Goal: Information Seeking & Learning: Learn about a topic

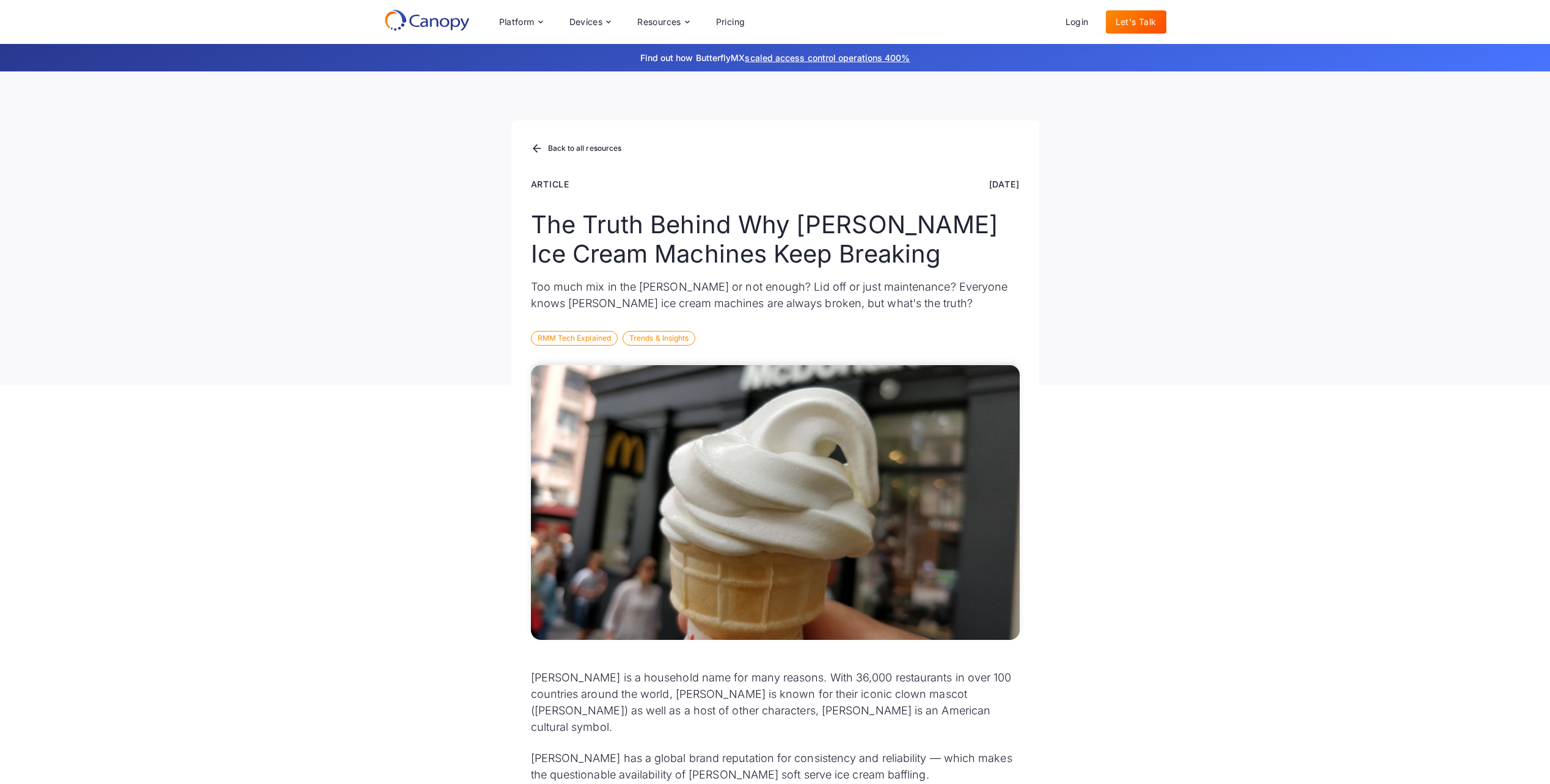
click at [1136, 254] on div "Back to all resources Article [DATE] The Truth Behind Why [PERSON_NAME] Ice Cre…" at bounding box center [775, 227] width 1550 height 313
drag, startPoint x: 1195, startPoint y: 345, endPoint x: 1195, endPoint y: 395, distance: 50.0
click at [1193, 352] on div "Back to all resources Article [DATE] The Truth Behind Why [PERSON_NAME] Ice Cre…" at bounding box center [775, 227] width 1550 height 313
drag, startPoint x: 1210, startPoint y: 473, endPoint x: 1204, endPoint y: 490, distance: 18.0
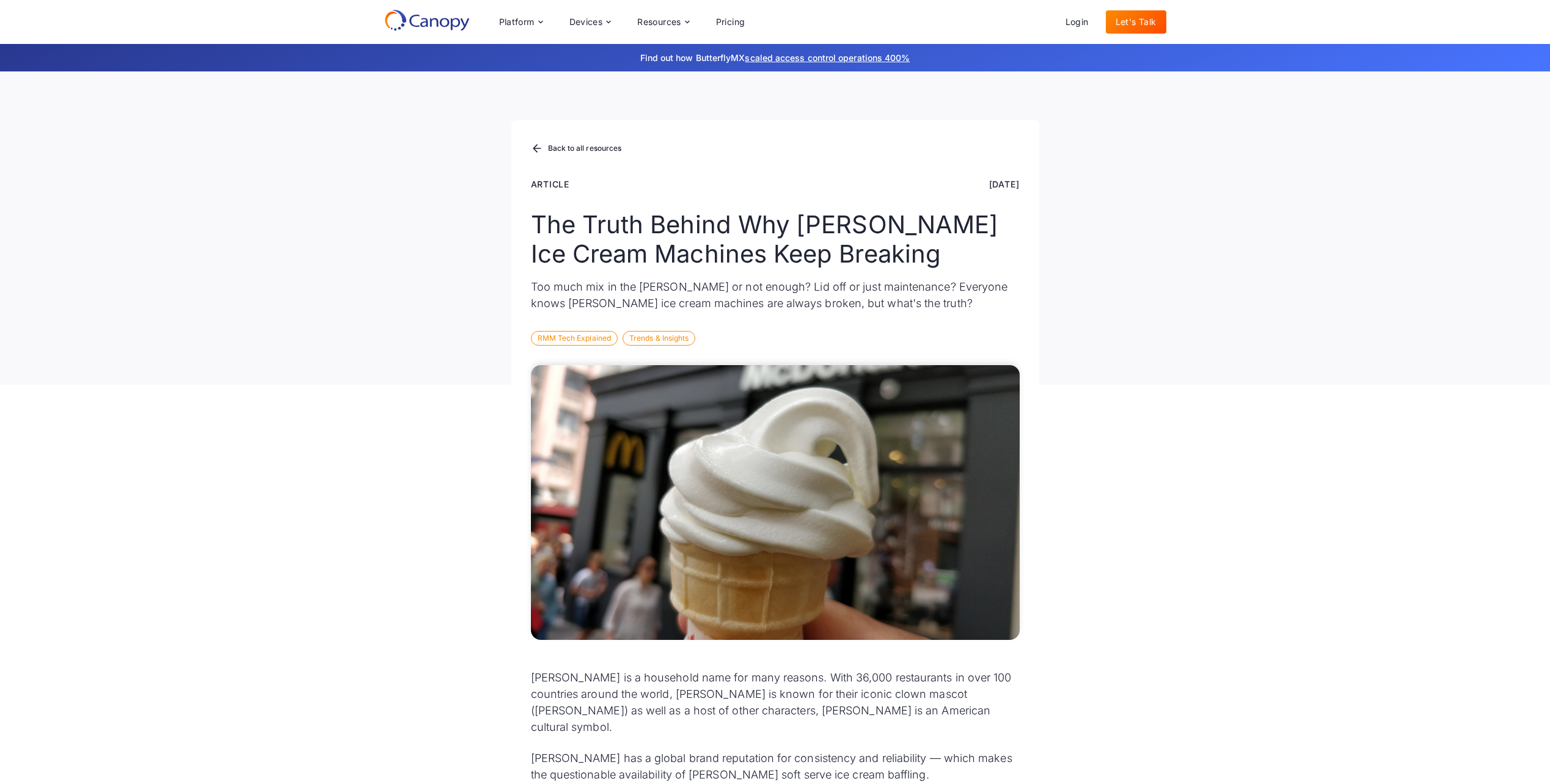
drag, startPoint x: 1204, startPoint y: 490, endPoint x: 1199, endPoint y: 409, distance: 81.2
drag, startPoint x: 1182, startPoint y: 325, endPoint x: 1216, endPoint y: 453, distance: 132.4
click at [1182, 325] on div "Back to all resources Article [DATE] The Truth Behind Why [PERSON_NAME] Ice Cre…" at bounding box center [775, 227] width 1550 height 313
drag, startPoint x: 1217, startPoint y: 462, endPoint x: 1218, endPoint y: 419, distance: 43.0
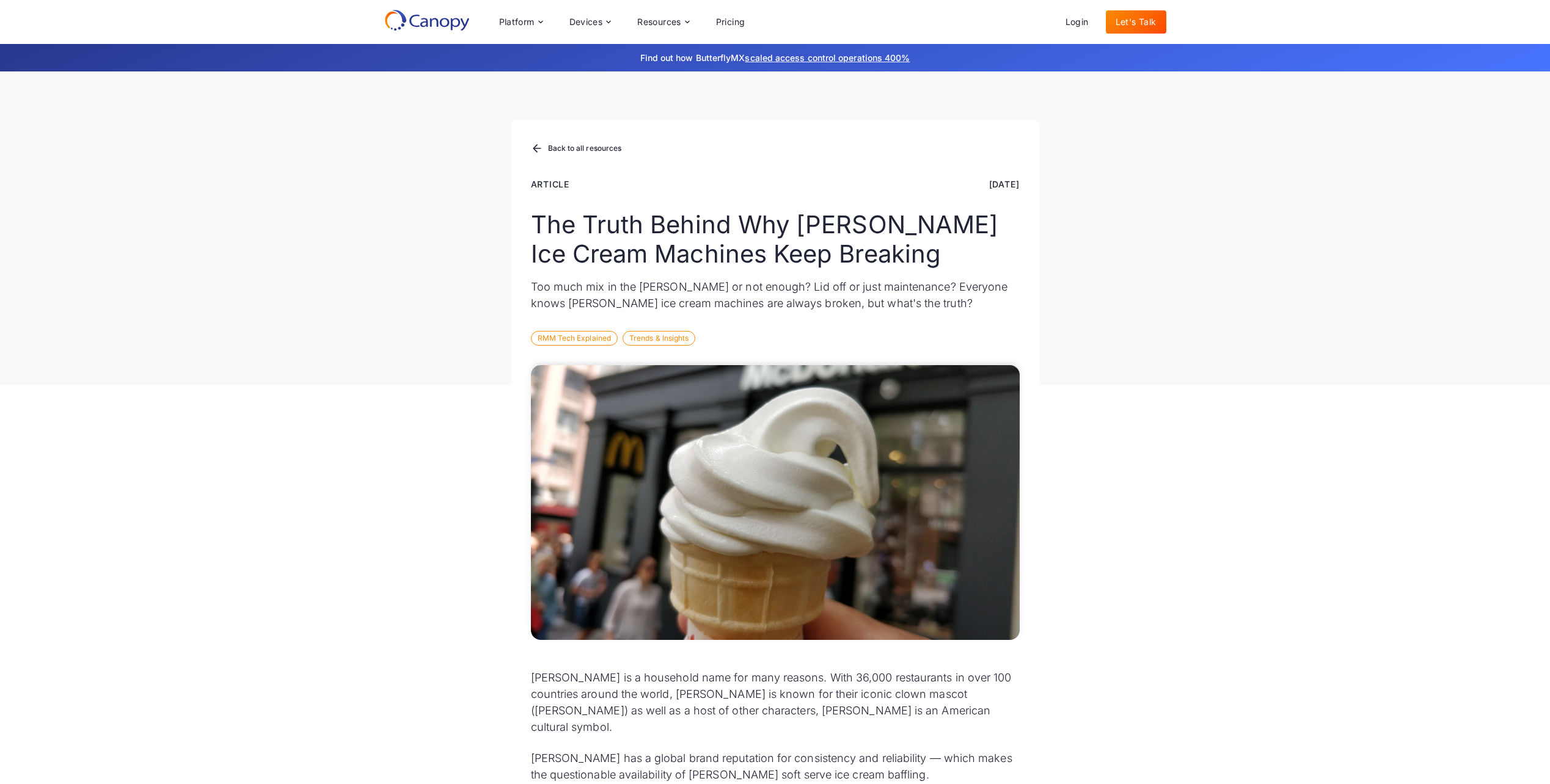
click at [1217, 347] on div "Back to all resources Article [DATE] The Truth Behind Why [PERSON_NAME] Ice Cre…" at bounding box center [775, 227] width 1550 height 313
click at [1222, 321] on div "Back to all resources Article [DATE] The Truth Behind Why [PERSON_NAME] Ice Cre…" at bounding box center [775, 227] width 1550 height 313
drag, startPoint x: 1232, startPoint y: 494, endPoint x: 1223, endPoint y: 379, distance: 115.4
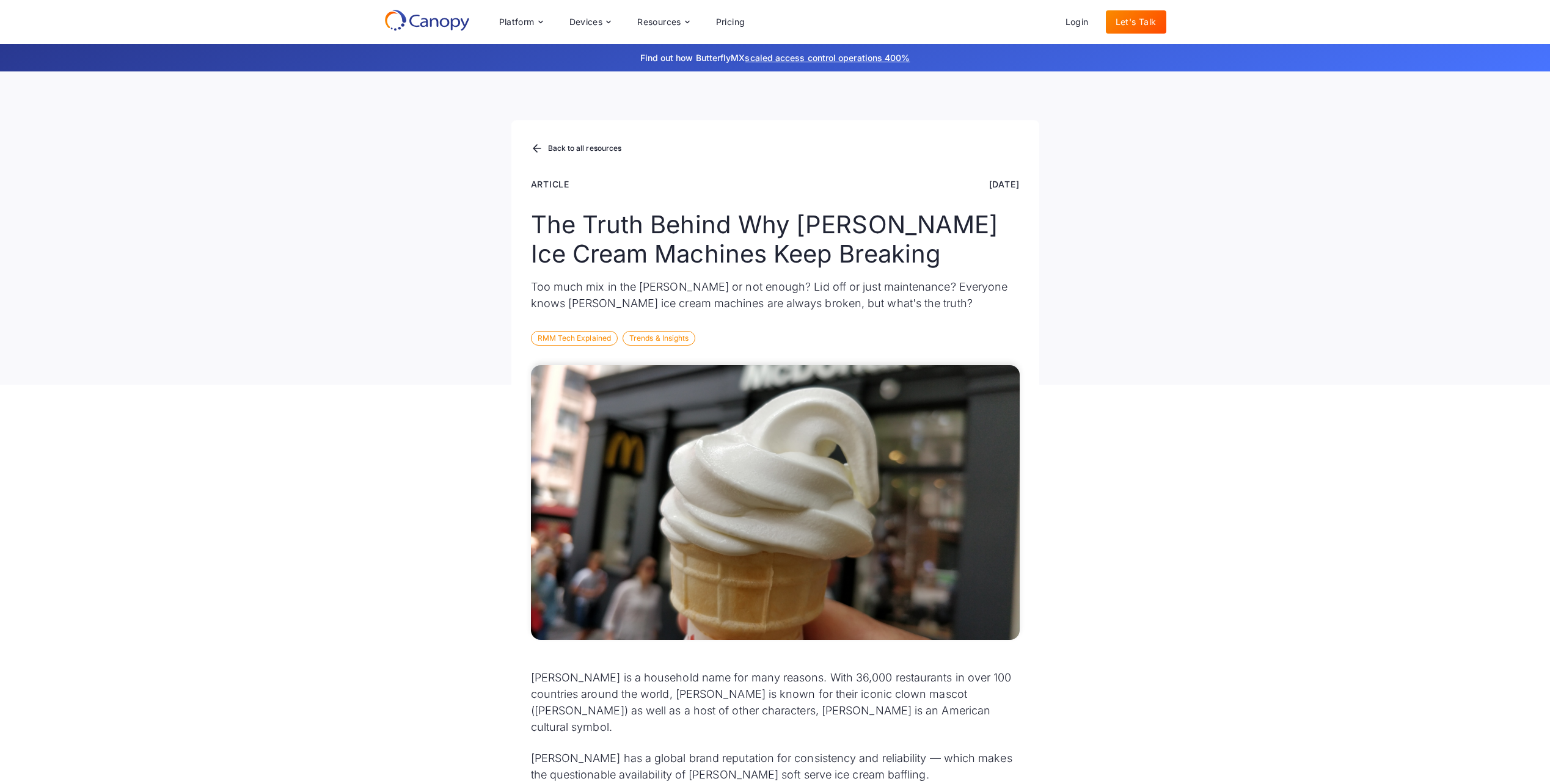
drag, startPoint x: 1224, startPoint y: 358, endPoint x: 1229, endPoint y: 379, distance: 21.6
click at [1225, 367] on div "Back to all resources Article [DATE] The Truth Behind Why [PERSON_NAME] Ice Cre…" at bounding box center [775, 227] width 1550 height 313
drag, startPoint x: 1216, startPoint y: 329, endPoint x: 1214, endPoint y: 313, distance: 16.1
click at [1215, 327] on div "Back to all resources Article [DATE] The Truth Behind Why [PERSON_NAME] Ice Cre…" at bounding box center [775, 227] width 1550 height 313
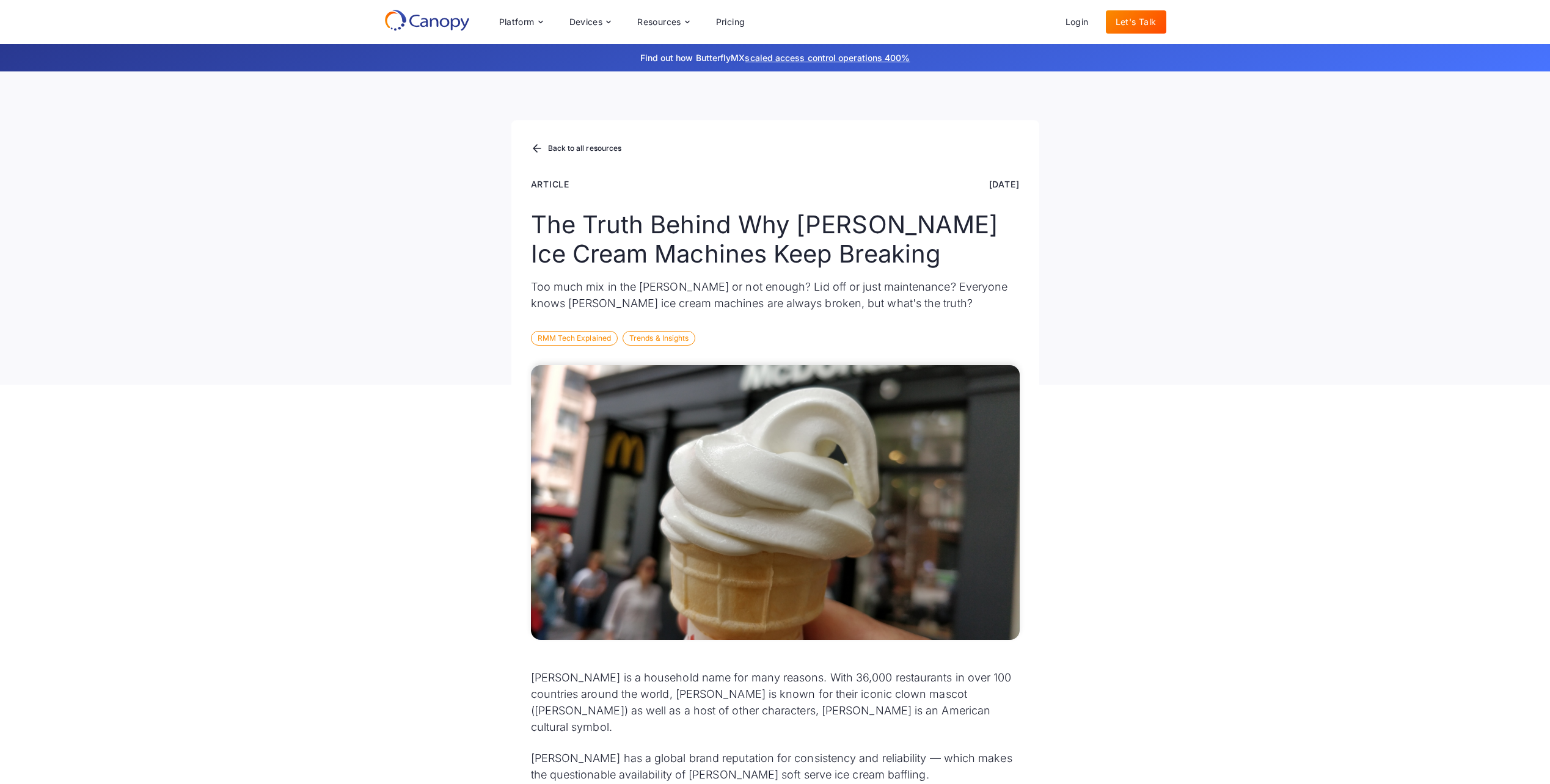
click at [1214, 313] on div "Back to all resources Article [DATE] The Truth Behind Why [PERSON_NAME] Ice Cre…" at bounding box center [775, 227] width 1550 height 313
drag, startPoint x: 1224, startPoint y: 363, endPoint x: 1222, endPoint y: 466, distance: 103.0
click at [1227, 379] on div "Back to all resources Article [DATE] The Truth Behind Why [PERSON_NAME] Ice Cre…" at bounding box center [775, 227] width 1550 height 313
drag, startPoint x: 1216, startPoint y: 482, endPoint x: 1226, endPoint y: 430, distance: 53.0
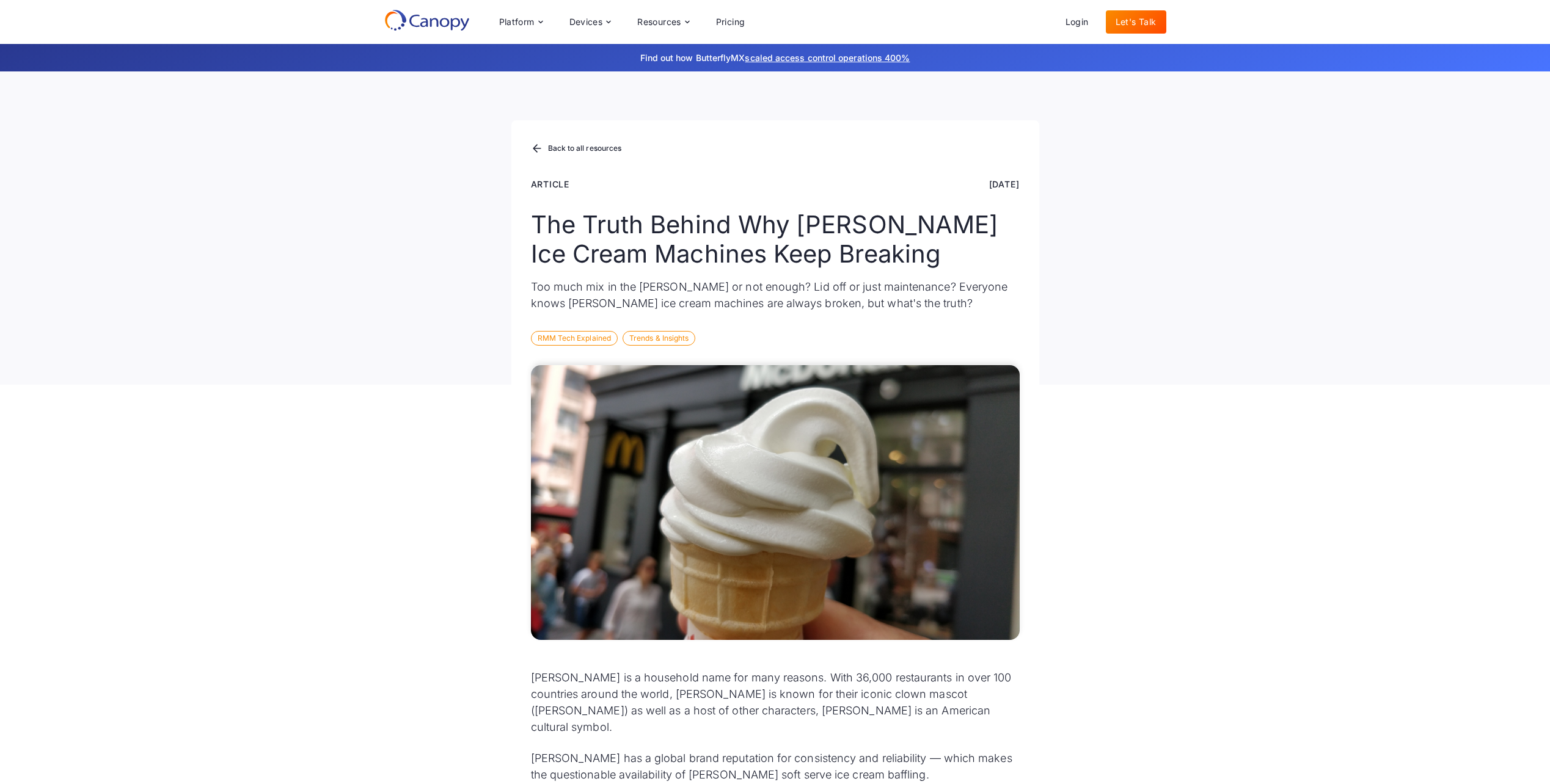
drag, startPoint x: 1239, startPoint y: 325, endPoint x: 1254, endPoint y: 424, distance: 100.1
click at [1239, 332] on div "Back to all resources Article [DATE] The Truth Behind Why [PERSON_NAME] Ice Cre…" at bounding box center [775, 227] width 1550 height 313
drag, startPoint x: 1248, startPoint y: 441, endPoint x: 1250, endPoint y: 379, distance: 62.0
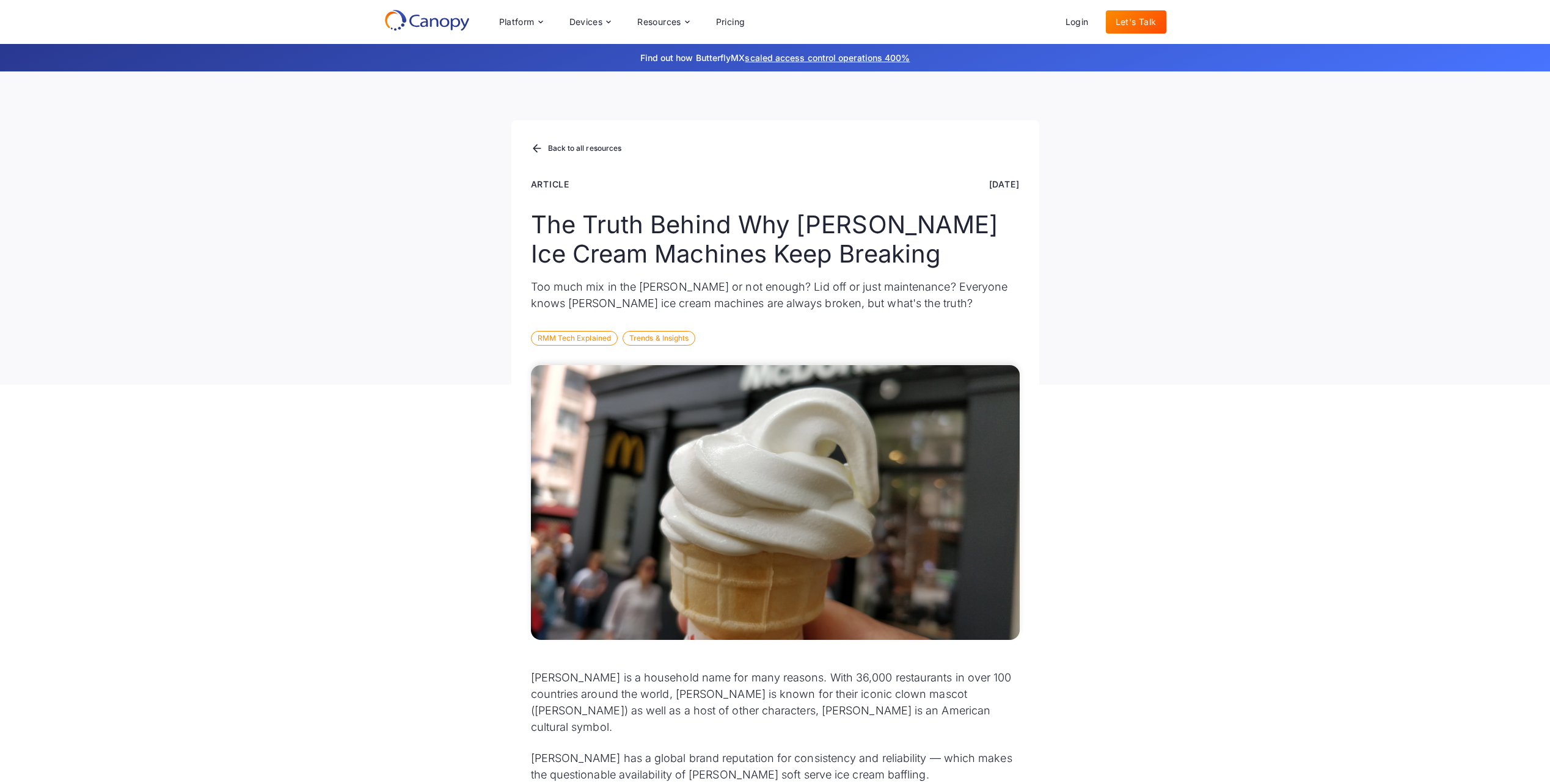
drag, startPoint x: 1246, startPoint y: 308, endPoint x: 1243, endPoint y: 296, distance: 12.4
click at [1243, 296] on div "Back to all resources Article [DATE] The Truth Behind Why [PERSON_NAME] Ice Cre…" at bounding box center [775, 227] width 1550 height 313
click at [1244, 297] on div "Back to all resources Article [DATE] The Truth Behind Why [PERSON_NAME] Ice Cre…" at bounding box center [775, 227] width 1550 height 313
drag, startPoint x: 1244, startPoint y: 297, endPoint x: 1252, endPoint y: 367, distance: 70.5
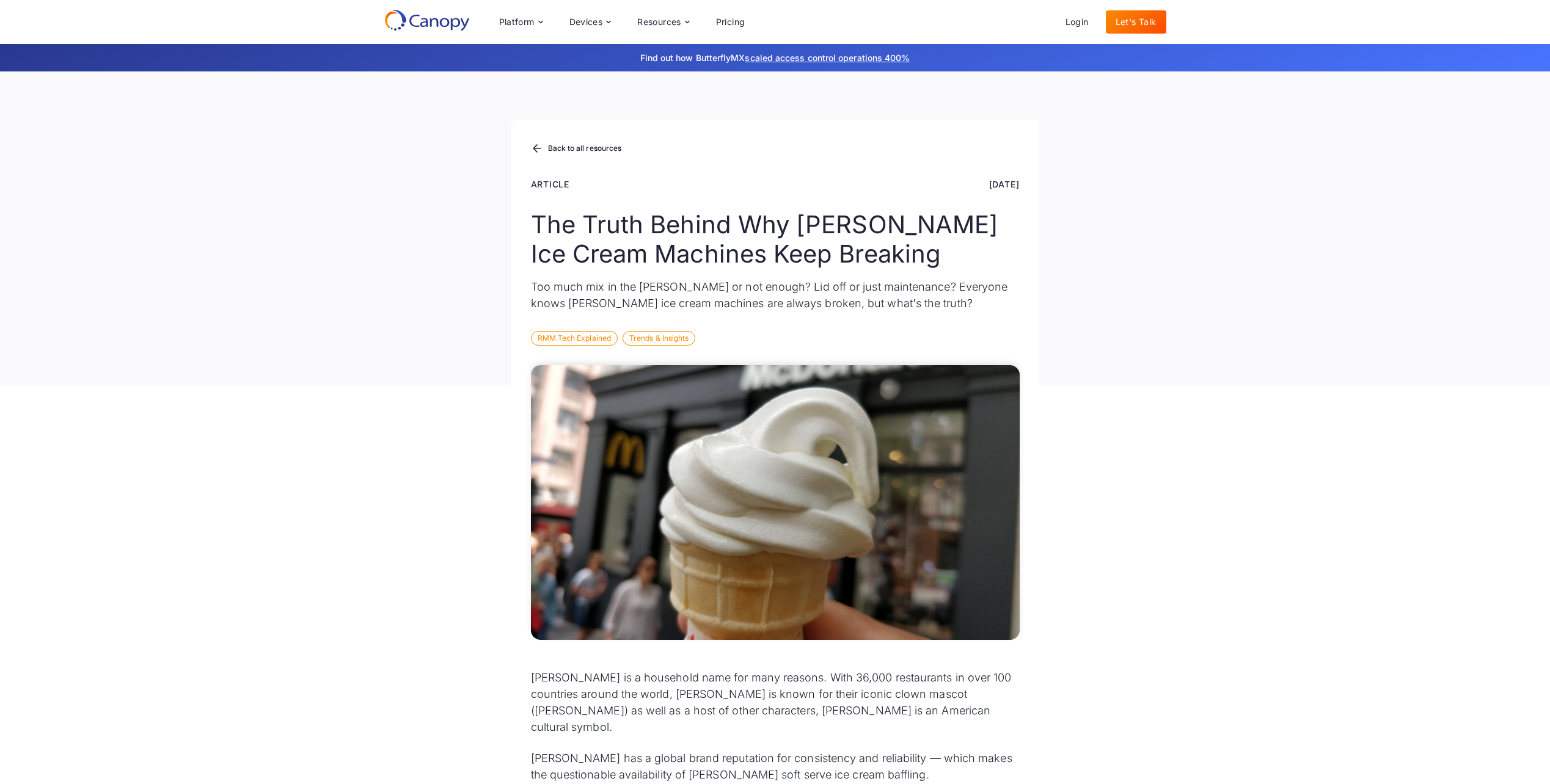
drag, startPoint x: 1249, startPoint y: 302, endPoint x: 1264, endPoint y: 441, distance: 139.8
click at [1250, 312] on div "Back to all resources Article [DATE] The Truth Behind Why [PERSON_NAME] Ice Cre…" at bounding box center [775, 227] width 1550 height 313
drag, startPoint x: 1264, startPoint y: 443, endPoint x: 1263, endPoint y: 348, distance: 95.0
drag, startPoint x: 1260, startPoint y: 335, endPoint x: 1276, endPoint y: 452, distance: 118.1
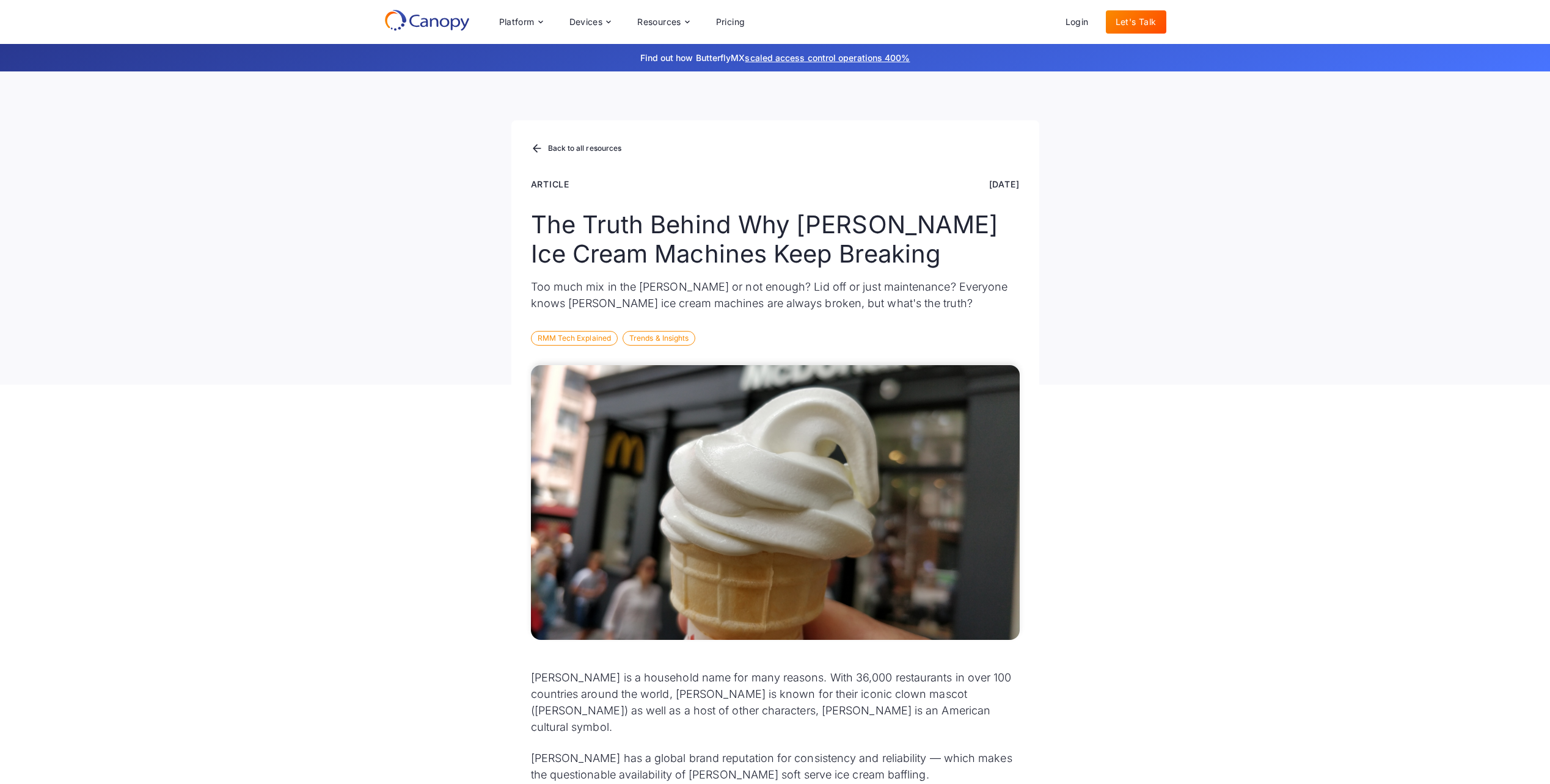
click at [1261, 343] on div "Back to all resources Article [DATE] The Truth Behind Why [PERSON_NAME] Ice Cre…" at bounding box center [775, 227] width 1550 height 313
drag, startPoint x: 1274, startPoint y: 470, endPoint x: 1267, endPoint y: 353, distance: 117.2
click at [1267, 333] on div "Back to all resources Article [DATE] The Truth Behind Why [PERSON_NAME] Ice Cre…" at bounding box center [775, 227] width 1550 height 313
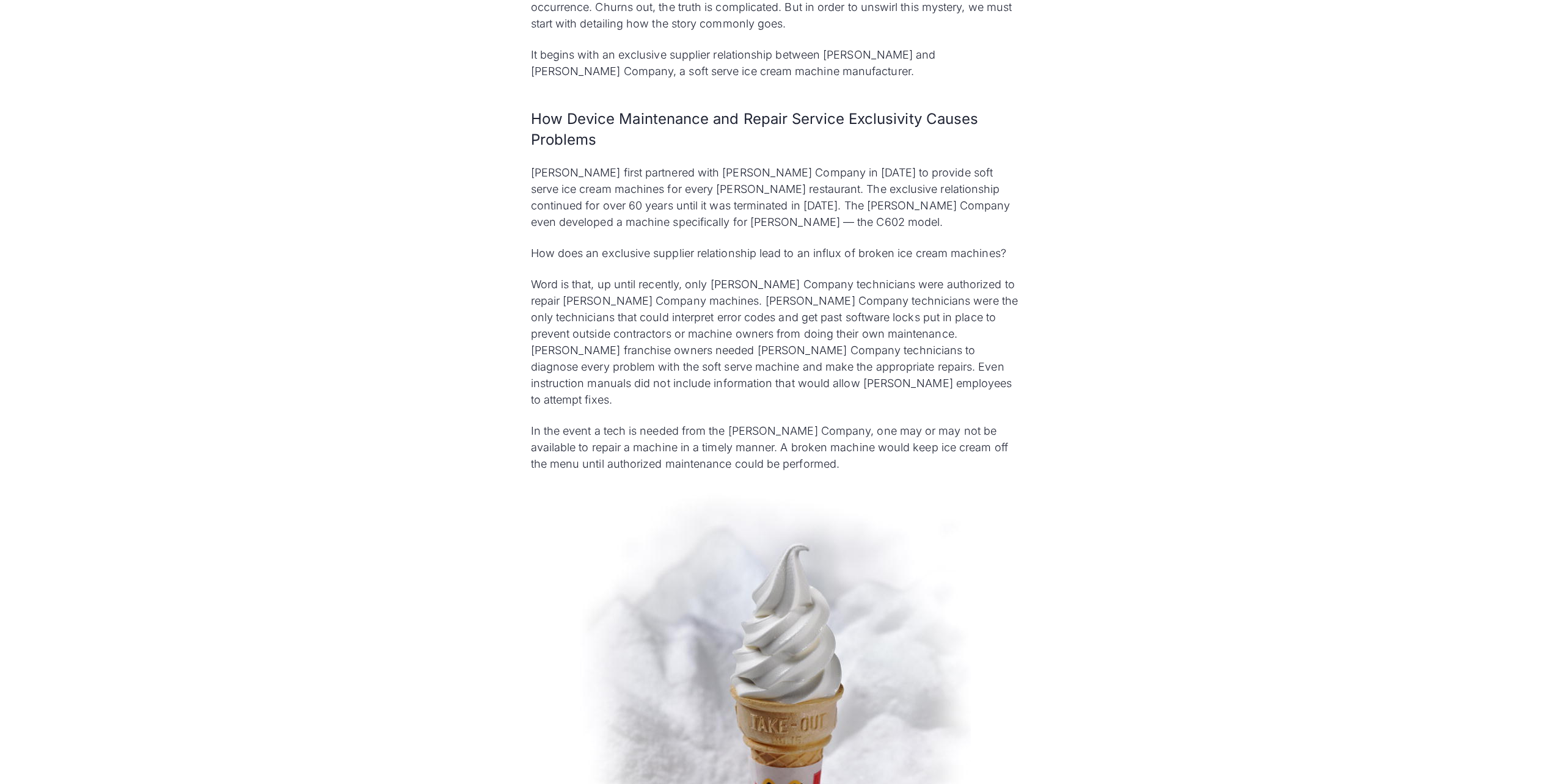
scroll to position [1587, 0]
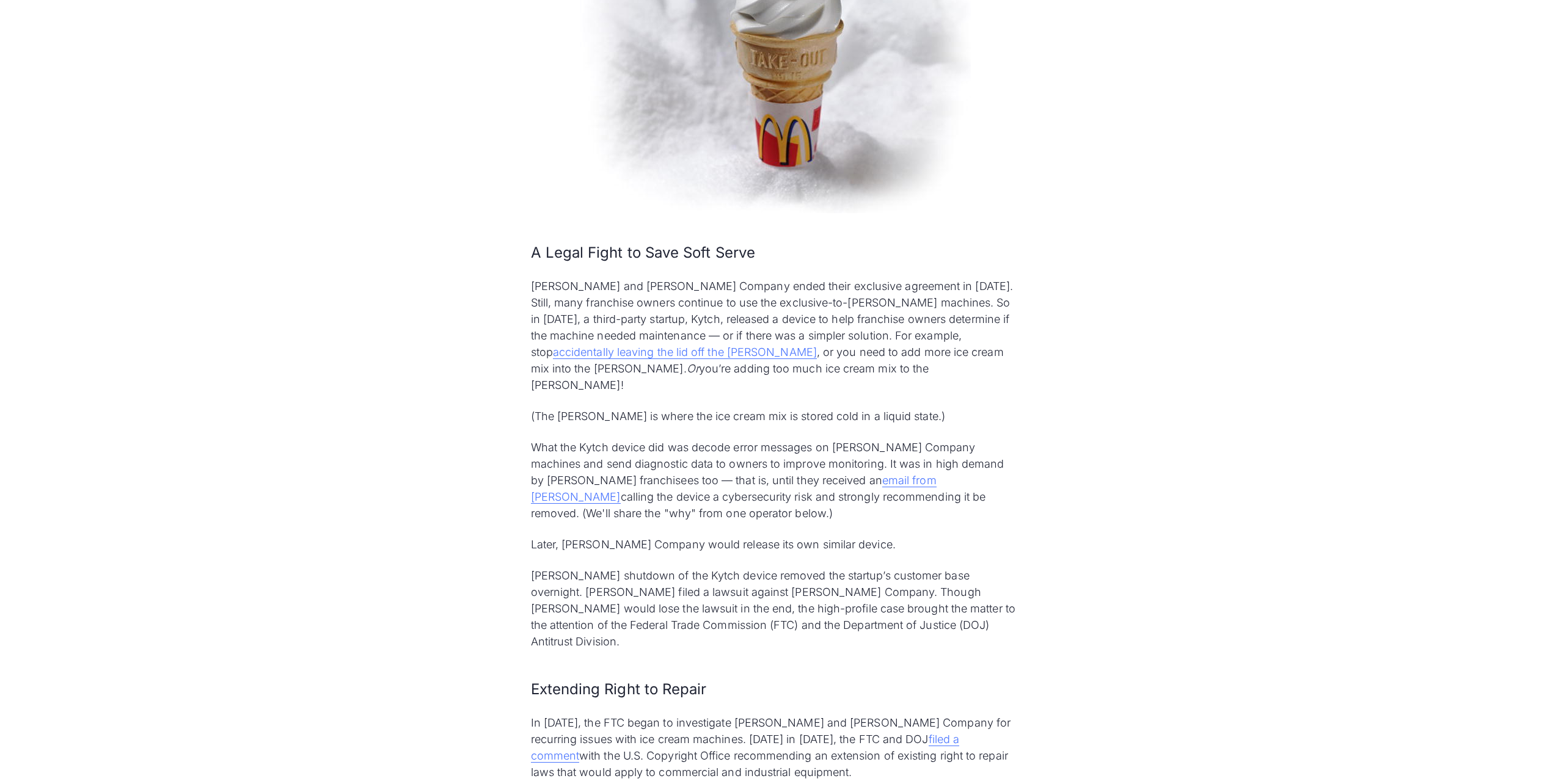
scroll to position [2198, 0]
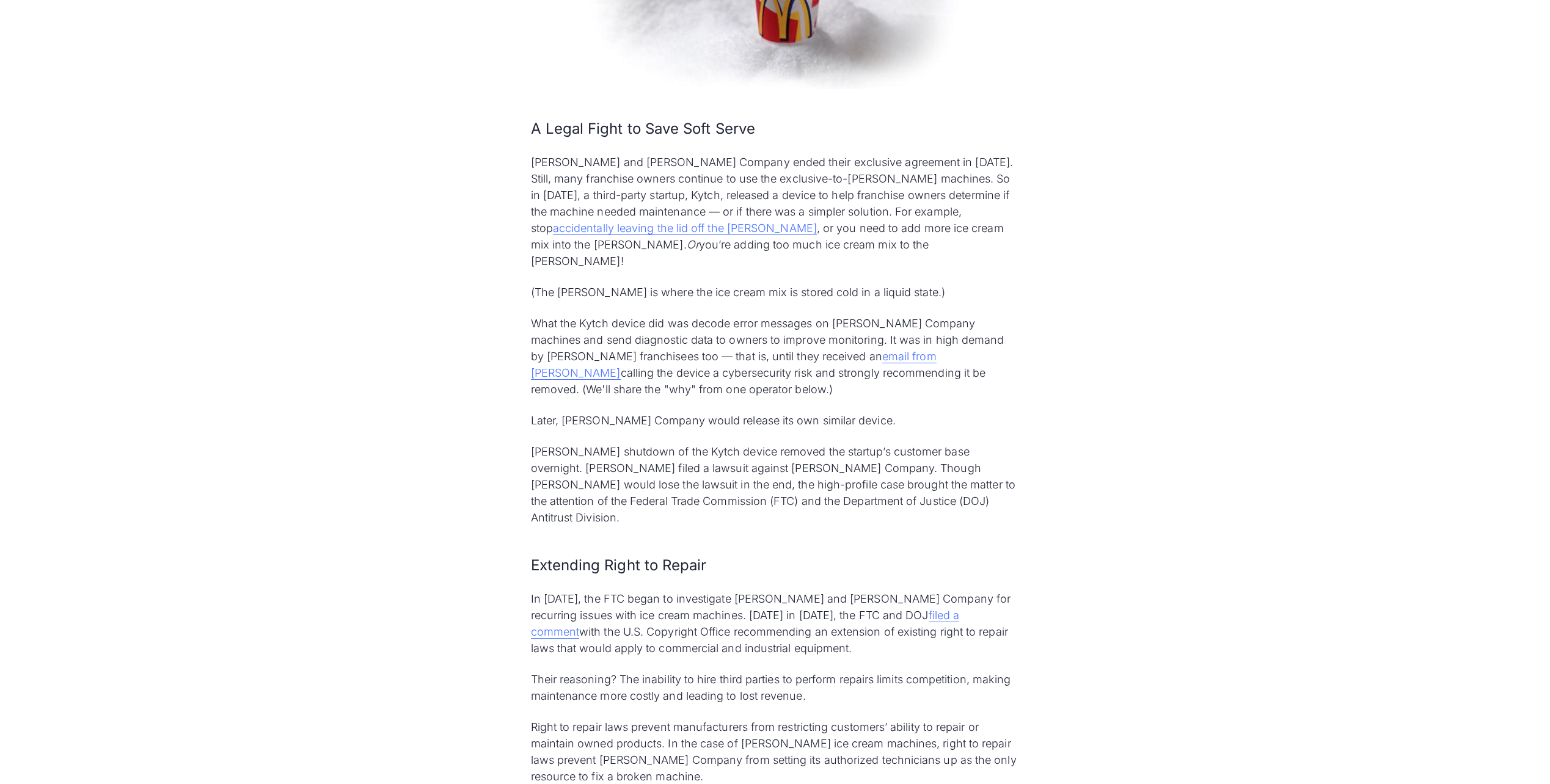
scroll to position [2320, 0]
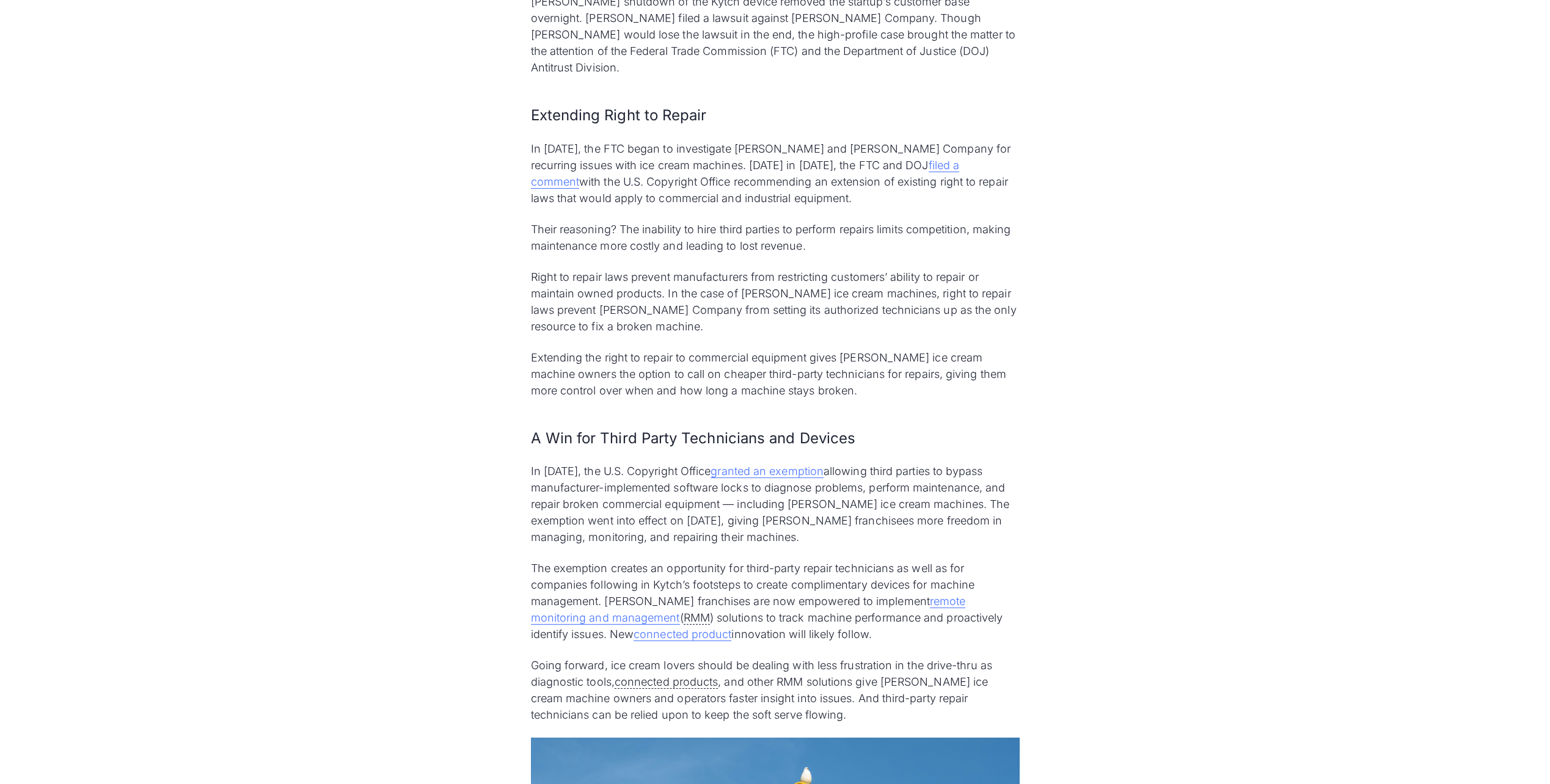
scroll to position [2809, 0]
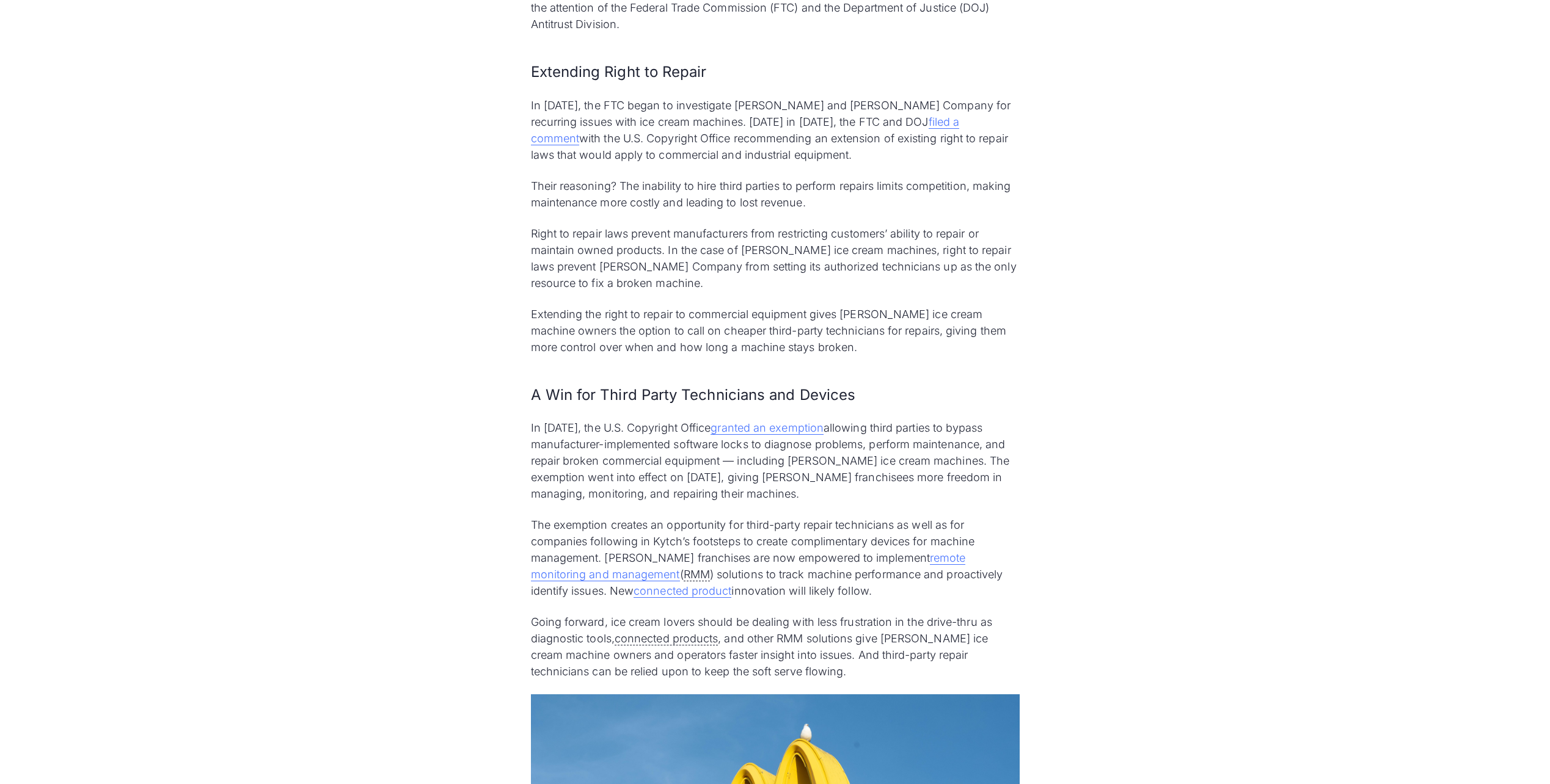
click at [1104, 412] on div "[PERSON_NAME] is a household name for many reasons. With 36,000 restaurants in …" at bounding box center [775, 475] width 1550 height 5838
drag, startPoint x: 1172, startPoint y: 478, endPoint x: 1170, endPoint y: 433, distance: 45.0
click at [1172, 470] on div "[PERSON_NAME] is a household name for many reasons. With 36,000 restaurants in …" at bounding box center [775, 475] width 1550 height 5838
click at [1161, 392] on div "[PERSON_NAME] is a household name for many reasons. With 36,000 restaurants in …" at bounding box center [775, 475] width 1550 height 5838
drag, startPoint x: 1147, startPoint y: 352, endPoint x: 1142, endPoint y: 302, distance: 50.2
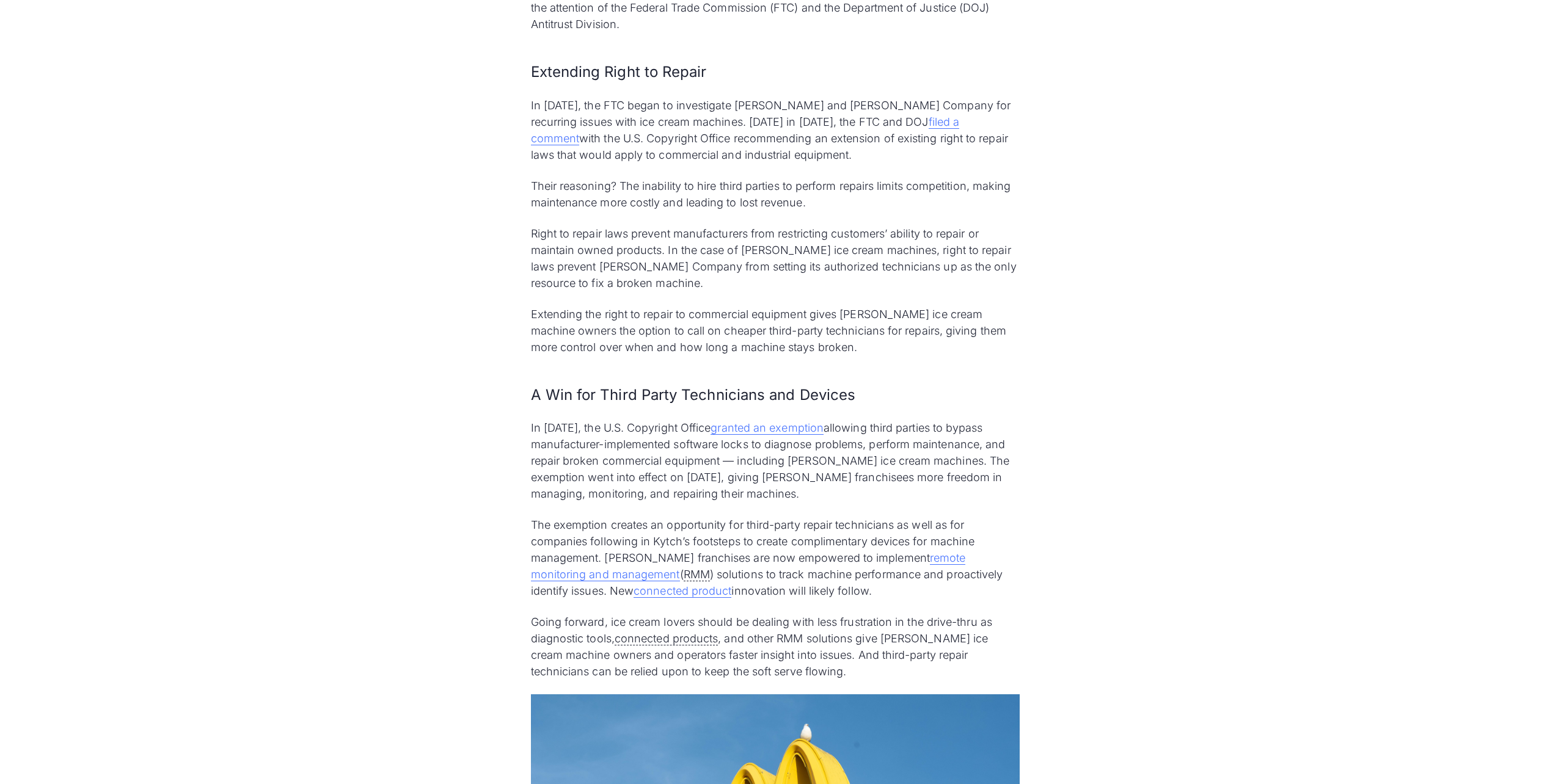
click at [1147, 346] on div "[PERSON_NAME] is a household name for many reasons. With 36,000 restaurants in …" at bounding box center [775, 475] width 1550 height 5838
drag, startPoint x: 1131, startPoint y: 266, endPoint x: 1136, endPoint y: 353, distance: 87.1
click at [1131, 272] on div "[PERSON_NAME] is a household name for many reasons. With 36,000 restaurants in …" at bounding box center [775, 475] width 1550 height 5838
drag, startPoint x: 1132, startPoint y: 366, endPoint x: 1141, endPoint y: 259, distance: 107.4
click at [1132, 364] on div "[PERSON_NAME] is a household name for many reasons. With 36,000 restaurants in …" at bounding box center [775, 475] width 1550 height 5838
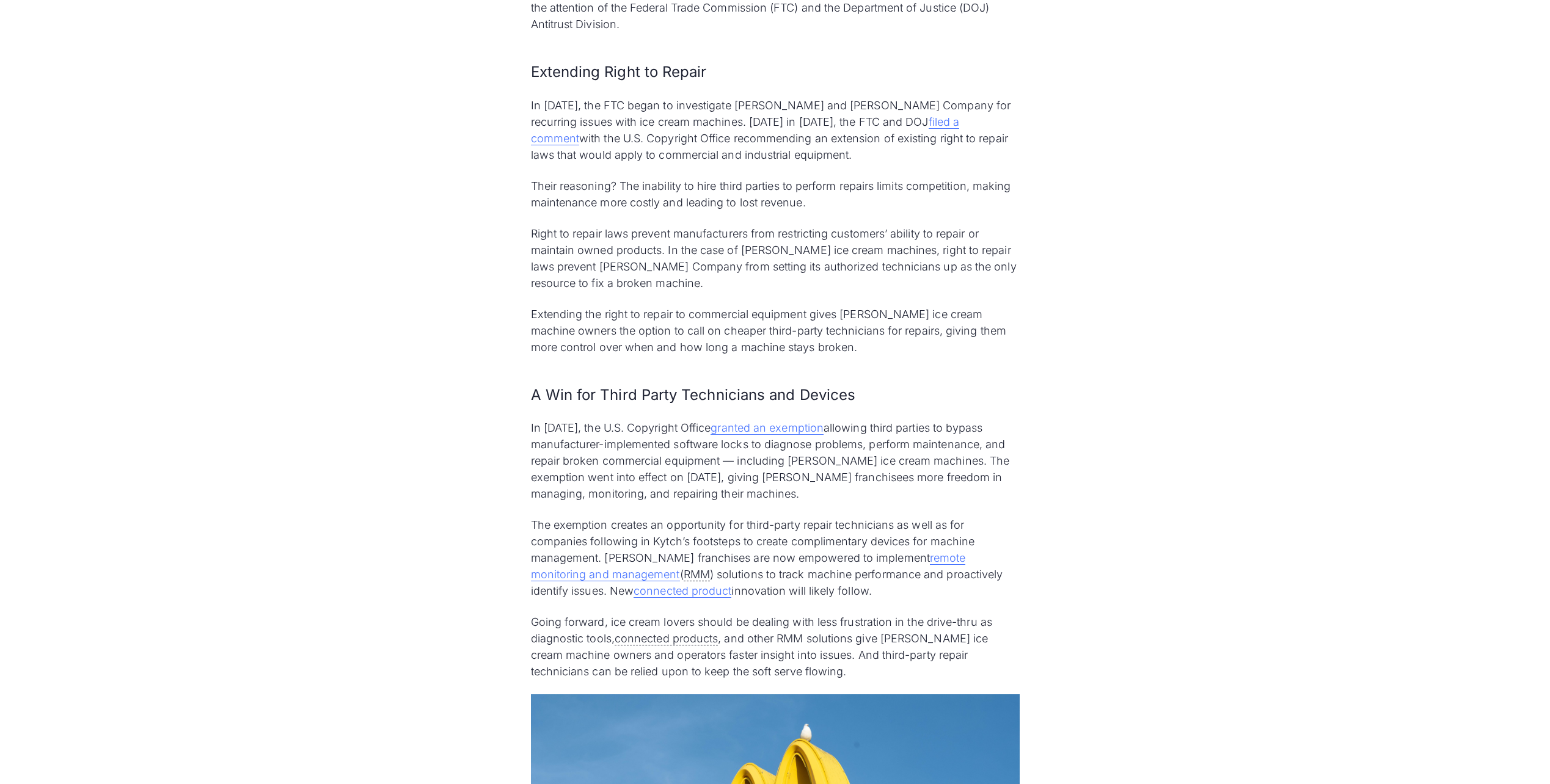
drag, startPoint x: 1141, startPoint y: 259, endPoint x: 1159, endPoint y: 358, distance: 100.6
click at [1142, 267] on div "[PERSON_NAME] is a household name for many reasons. With 36,000 restaurants in …" at bounding box center [775, 475] width 1550 height 5838
drag, startPoint x: 1157, startPoint y: 395, endPoint x: 1156, endPoint y: 405, distance: 10.0
click at [1156, 405] on div "[PERSON_NAME] is a household name for many reasons. With 36,000 restaurants in …" at bounding box center [775, 475] width 1550 height 5838
drag, startPoint x: 1156, startPoint y: 405, endPoint x: 1151, endPoint y: 500, distance: 95.1
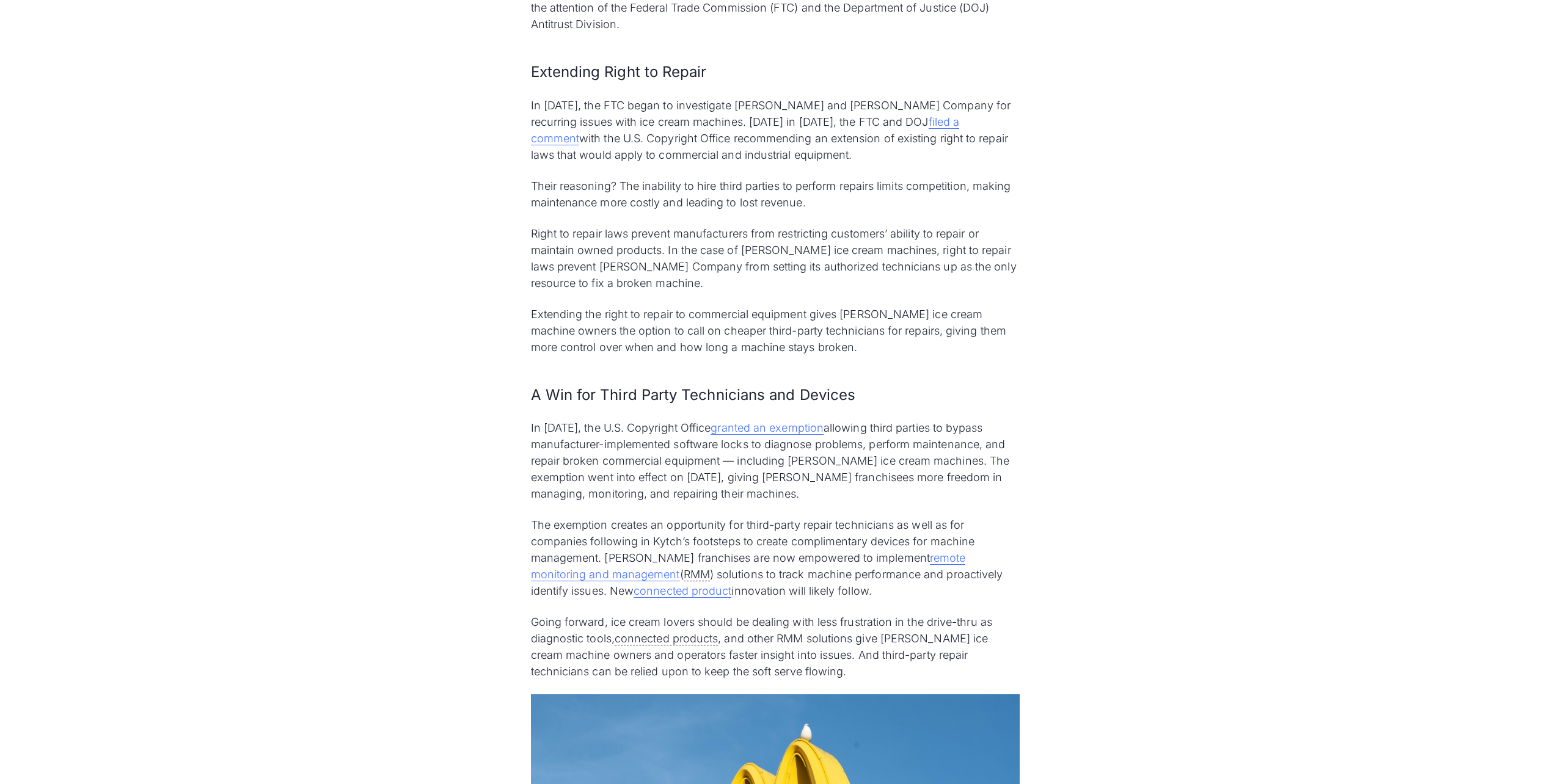
click at [1151, 500] on div "[PERSON_NAME] is a household name for many reasons. With 36,000 restaurants in …" at bounding box center [775, 475] width 1550 height 5838
drag, startPoint x: 1151, startPoint y: 500, endPoint x: 1147, endPoint y: 390, distance: 110.1
click at [1147, 390] on div "[PERSON_NAME] is a household name for many reasons. With 36,000 restaurants in …" at bounding box center [775, 475] width 1550 height 5838
drag, startPoint x: 1111, startPoint y: 491, endPoint x: 1124, endPoint y: 401, distance: 90.9
click at [1113, 487] on div "[PERSON_NAME] is a household name for many reasons. With 36,000 restaurants in …" at bounding box center [775, 475] width 1550 height 5838
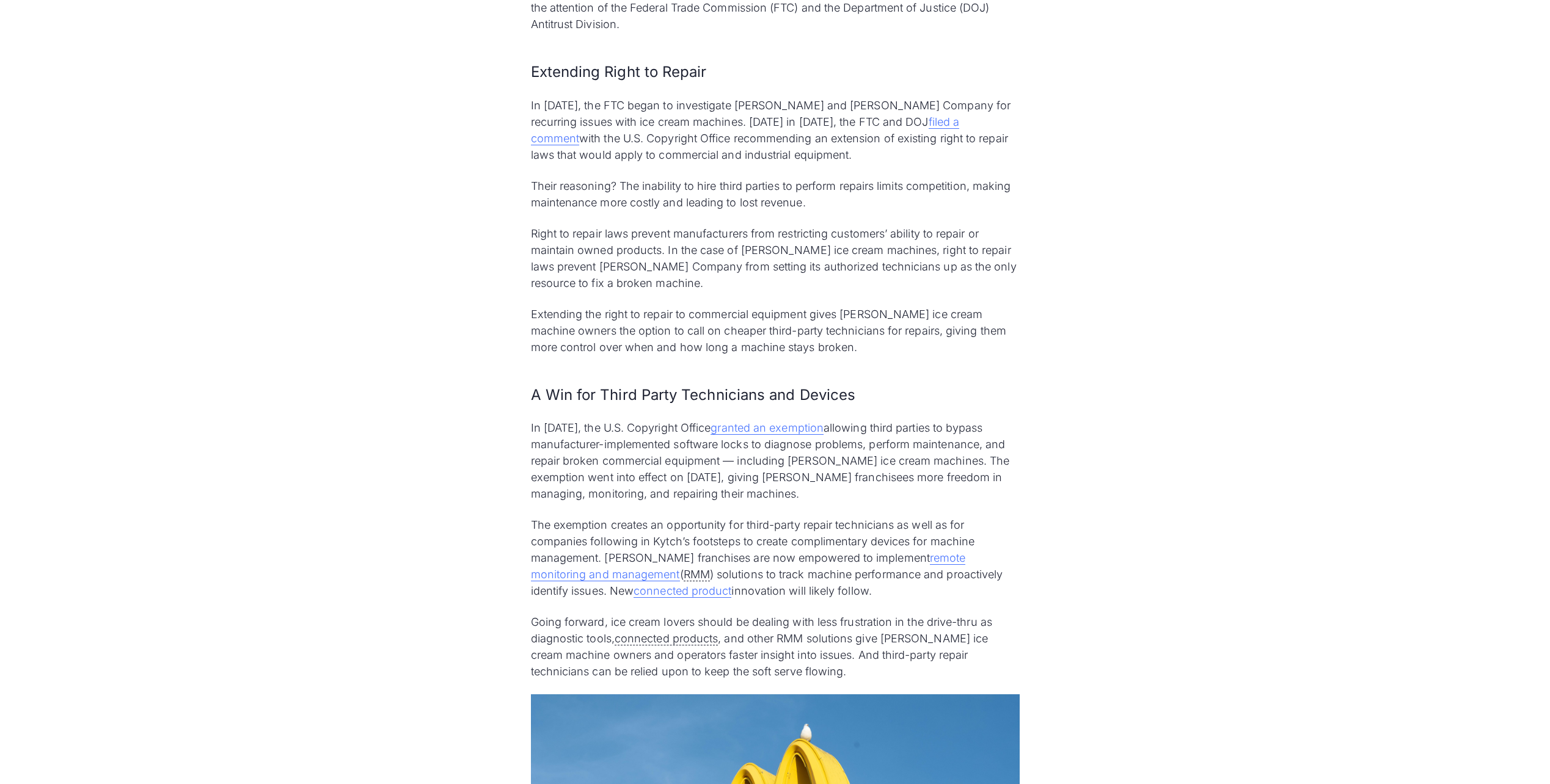
drag, startPoint x: 1124, startPoint y: 395, endPoint x: 1125, endPoint y: 384, distance: 11.0
click at [1125, 384] on div "[PERSON_NAME] is a household name for many reasons. With 36,000 restaurants in …" at bounding box center [775, 475] width 1550 height 5838
drag, startPoint x: 1125, startPoint y: 384, endPoint x: 1130, endPoint y: 272, distance: 112.1
click at [1131, 270] on div "[PERSON_NAME] is a household name for many reasons. With 36,000 restaurants in …" at bounding box center [775, 475] width 1550 height 5838
drag, startPoint x: 1109, startPoint y: 372, endPoint x: 1109, endPoint y: 359, distance: 13.0
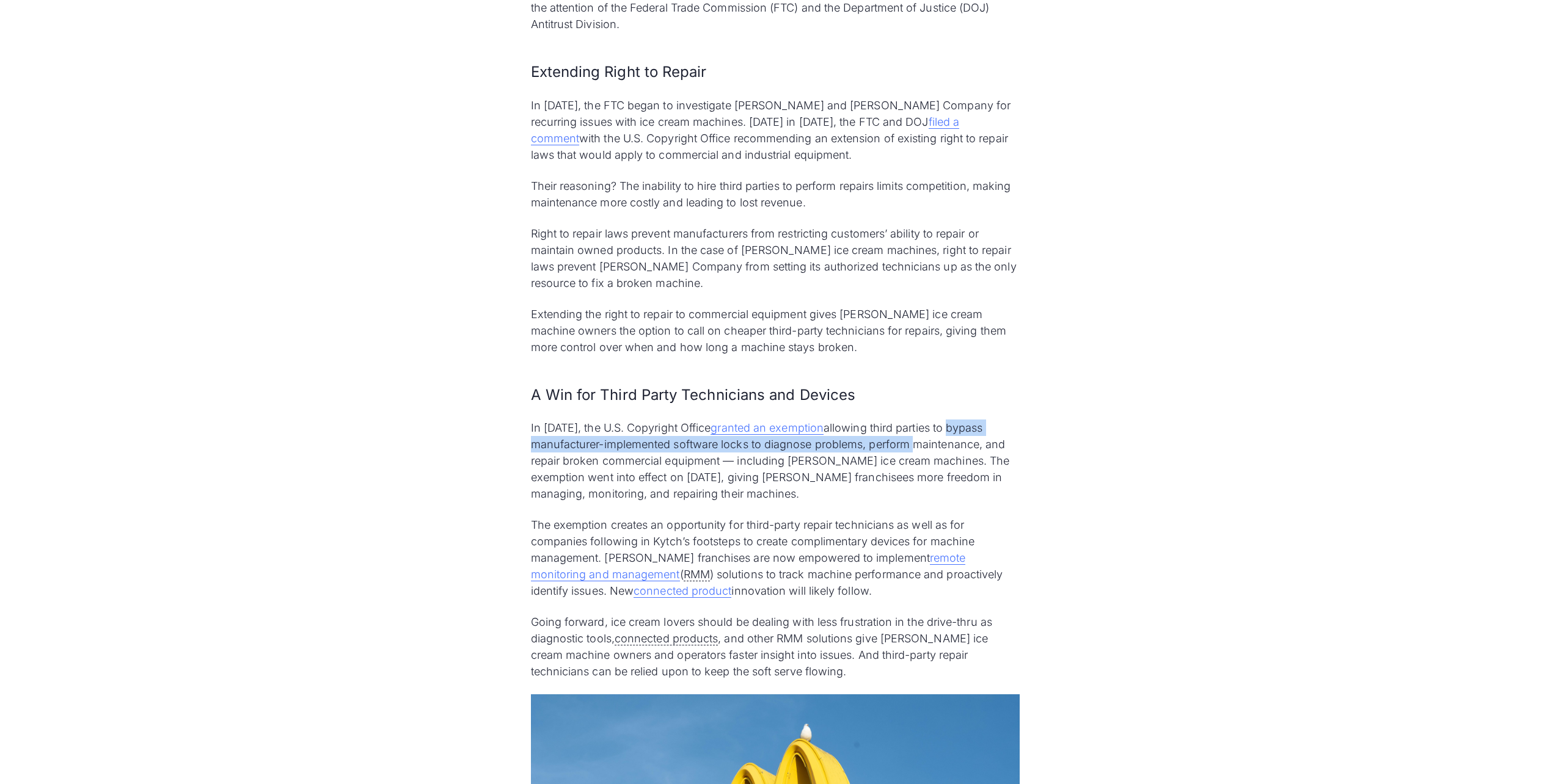
click at [1109, 359] on div "[PERSON_NAME] is a household name for many reasons. With 36,000 restaurants in …" at bounding box center [775, 475] width 1550 height 5838
drag, startPoint x: 1109, startPoint y: 359, endPoint x: 1075, endPoint y: 389, distance: 45.3
click at [1094, 268] on div "[PERSON_NAME] is a household name for many reasons. With 36,000 restaurants in …" at bounding box center [775, 475] width 1550 height 5838
drag, startPoint x: 1074, startPoint y: 396, endPoint x: 1077, endPoint y: 405, distance: 9.5
click at [1075, 398] on div "[PERSON_NAME] is a household name for many reasons. With 36,000 restaurants in …" at bounding box center [775, 475] width 1550 height 5838
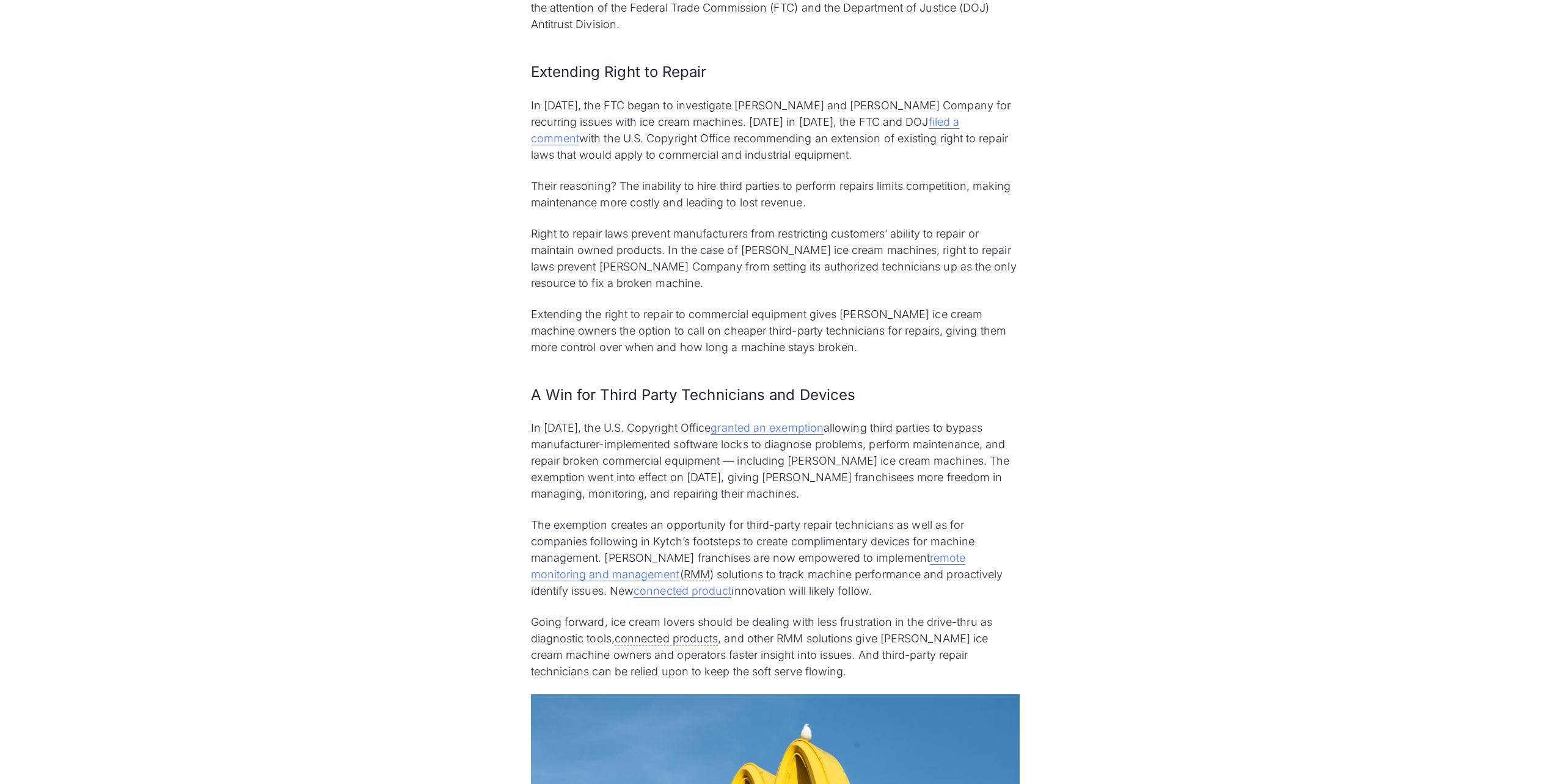
click at [1069, 486] on div "[PERSON_NAME] is a household name for many reasons. With 36,000 restaurants in …" at bounding box center [775, 475] width 1550 height 5838
click at [1098, 373] on div "[PERSON_NAME] is a household name for many reasons. With 36,000 restaurants in …" at bounding box center [775, 475] width 1550 height 5838
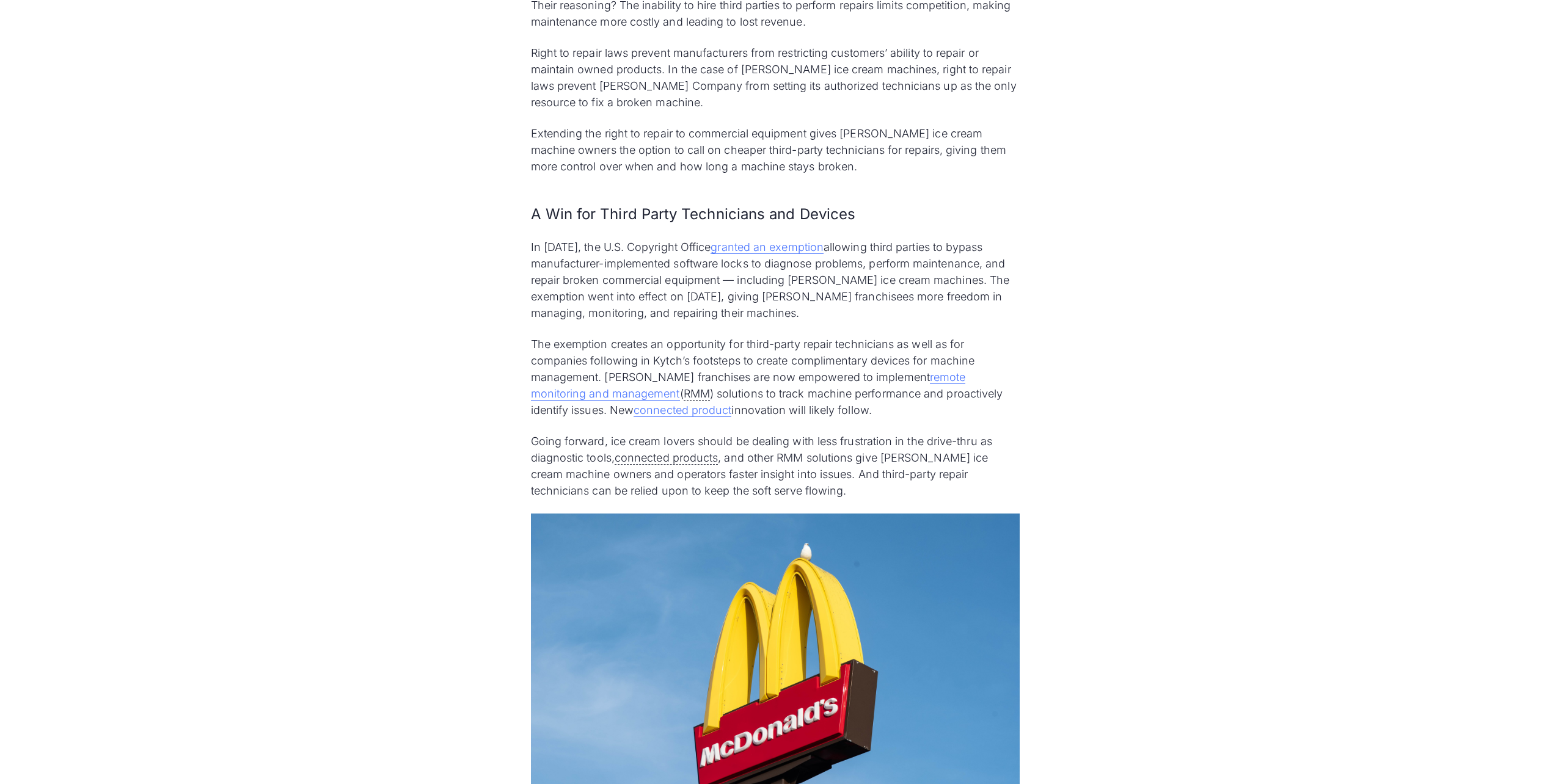
scroll to position [2992, 0]
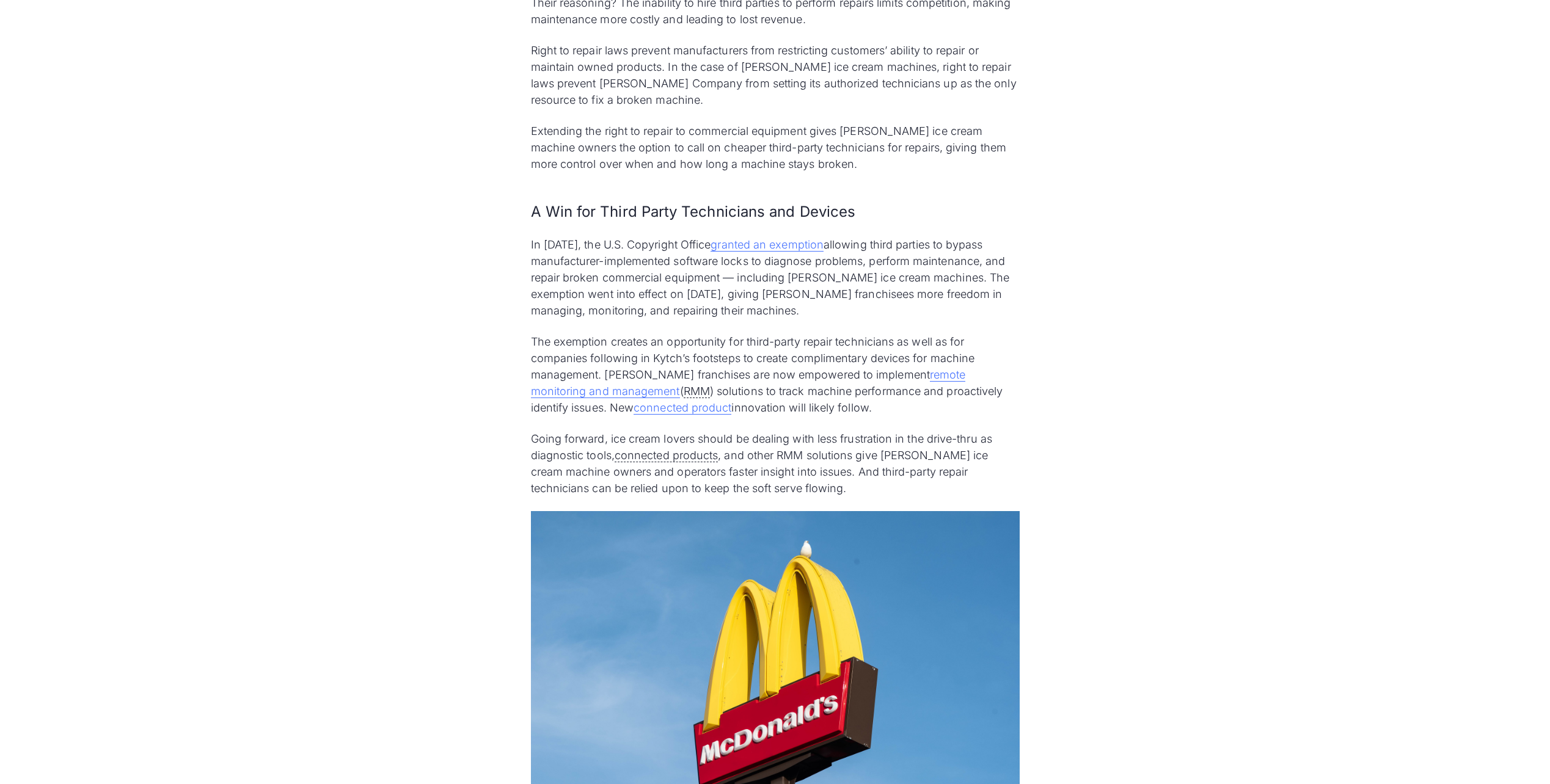
click at [1107, 366] on div "[PERSON_NAME] is a household name for many reasons. With 36,000 restaurants in …" at bounding box center [775, 291] width 1550 height 5838
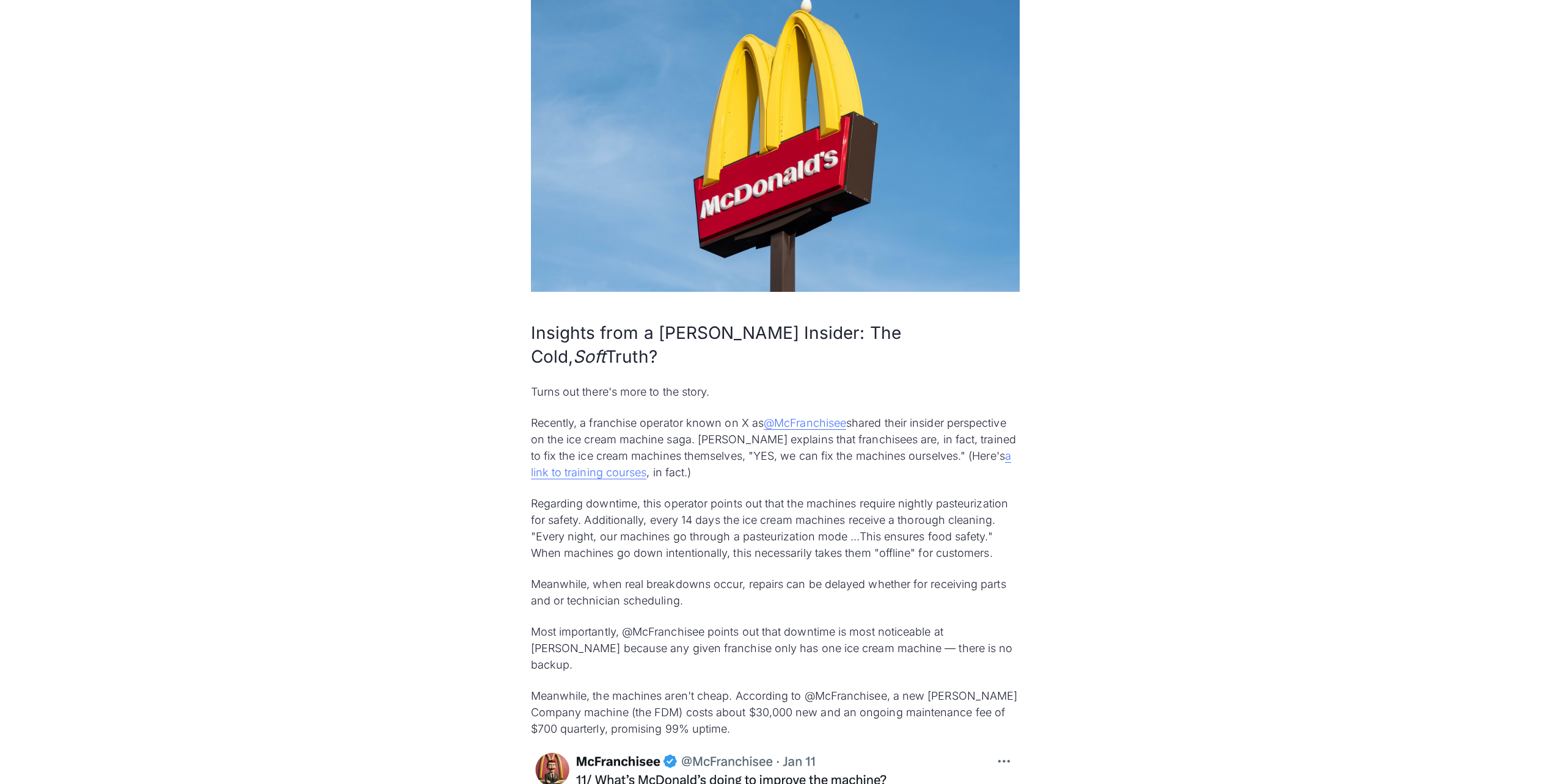
scroll to position [3541, 0]
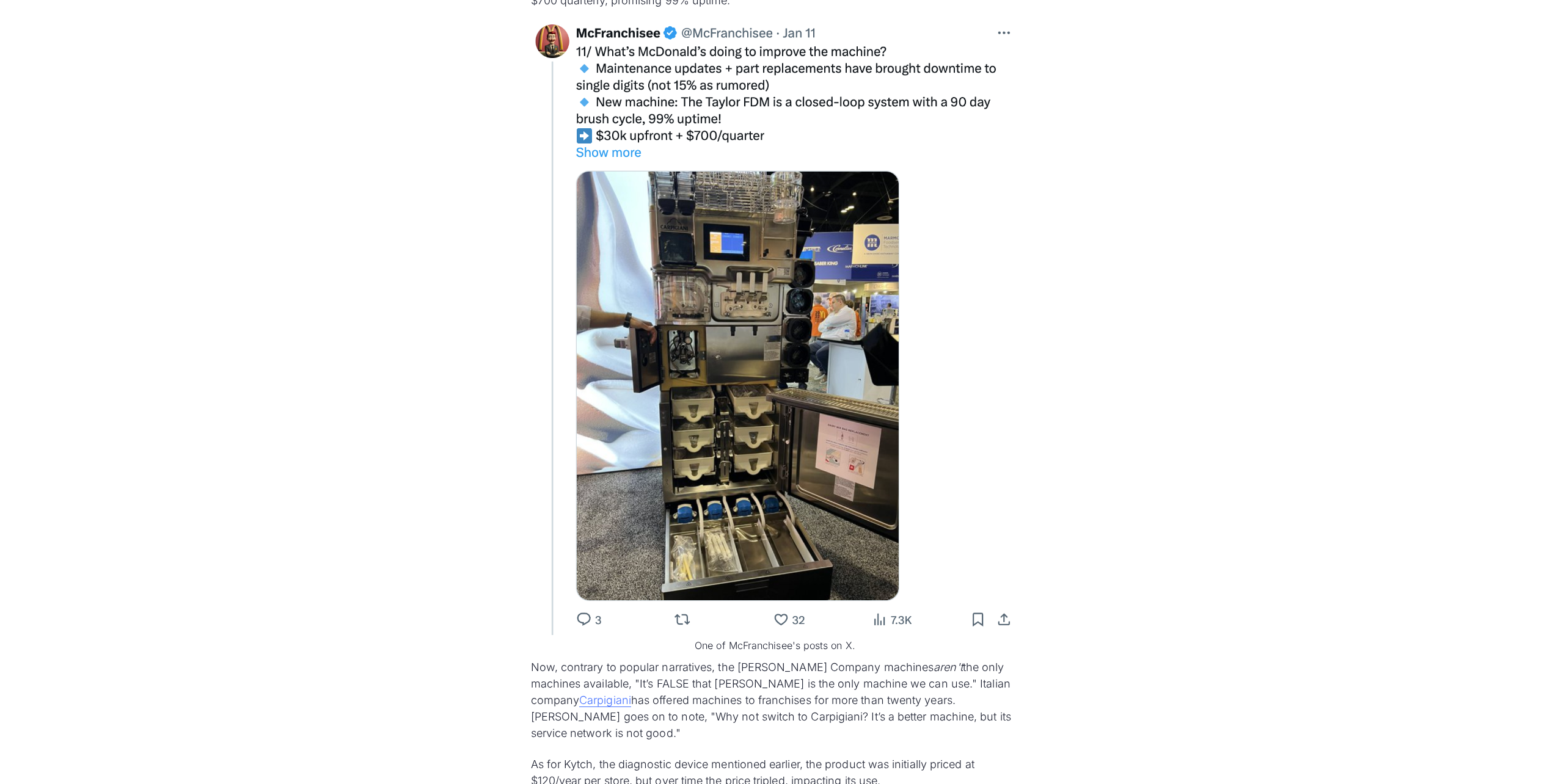
scroll to position [4397, 0]
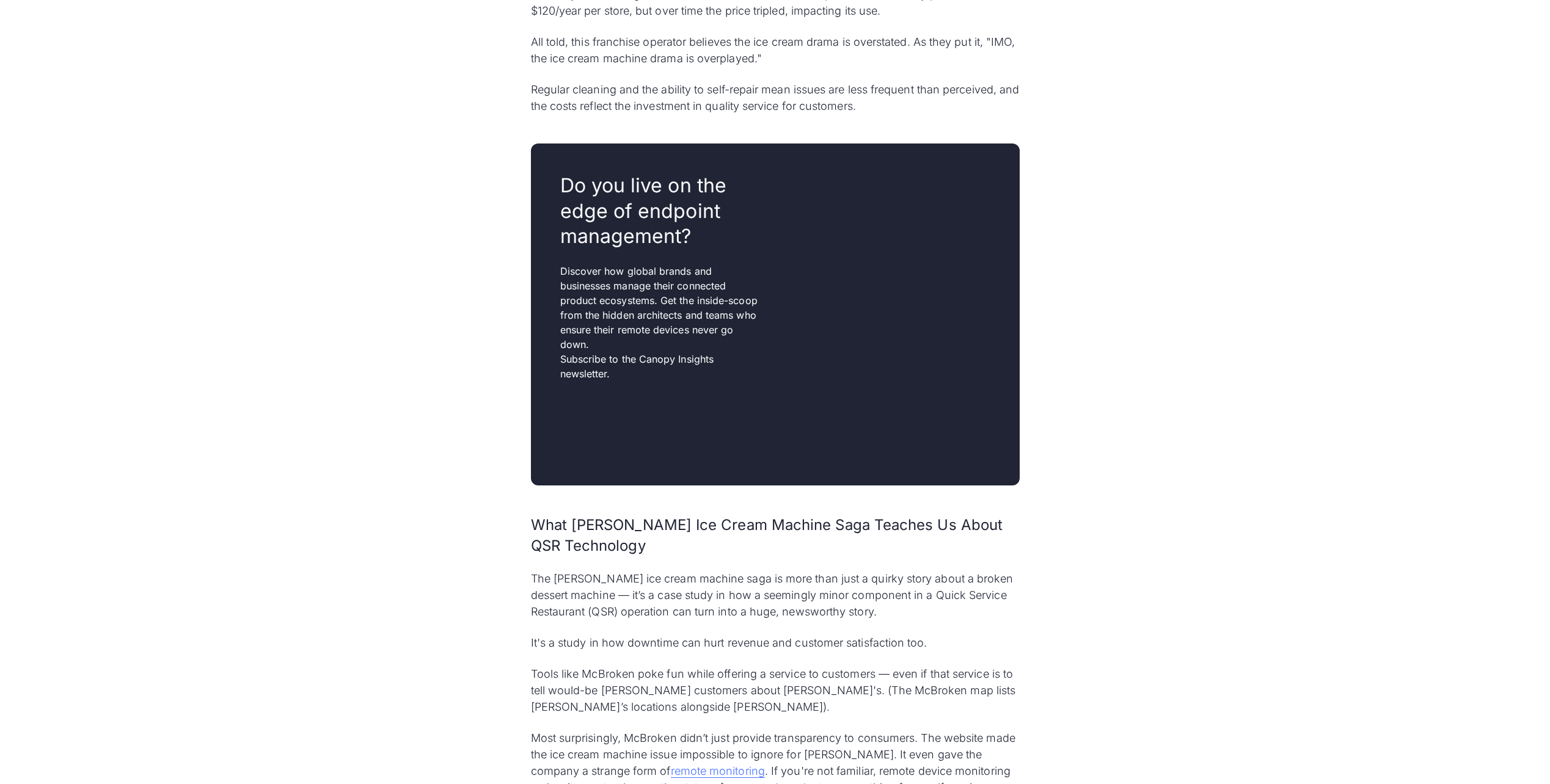
scroll to position [5190, 0]
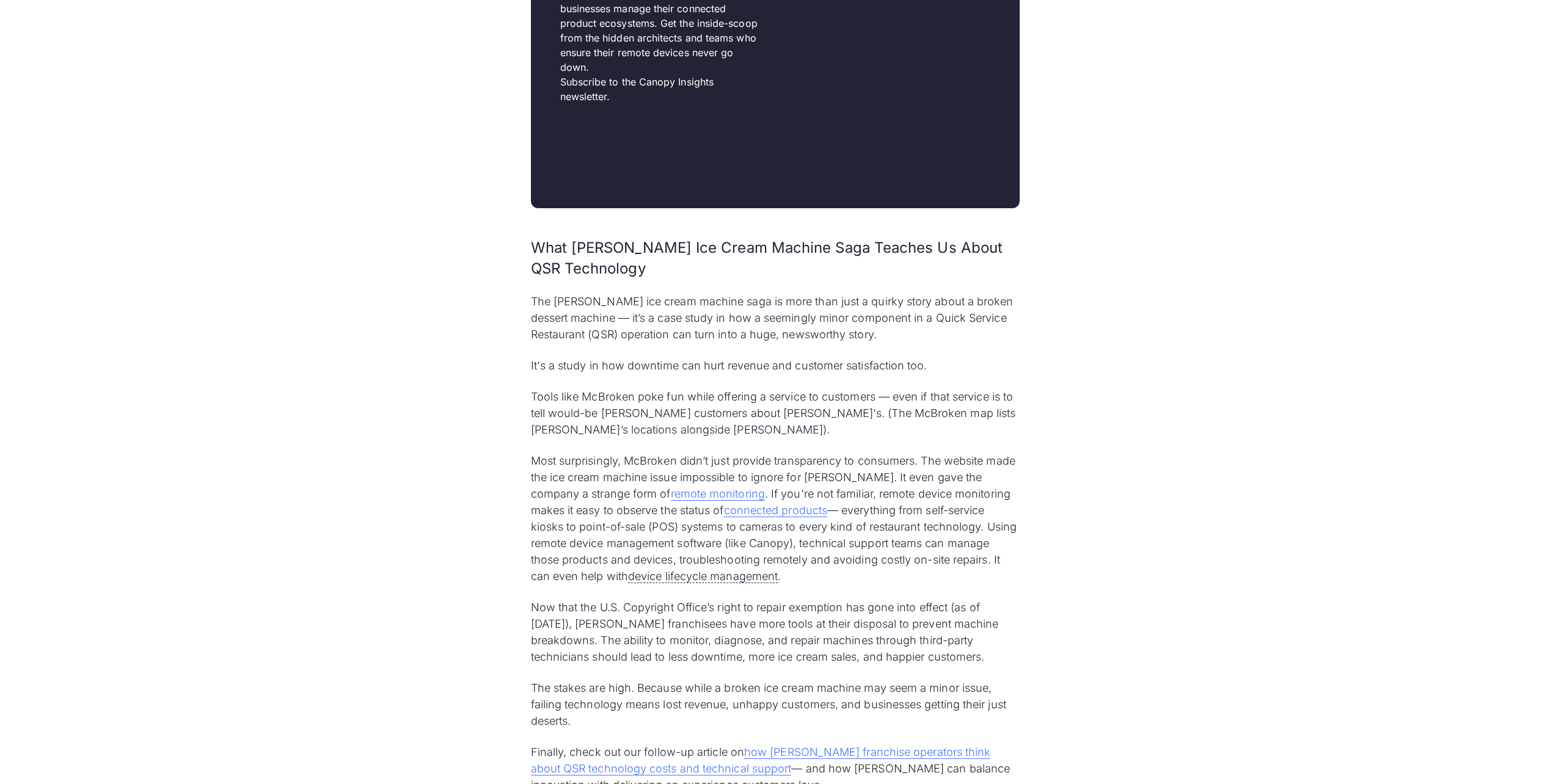
scroll to position [5373, 0]
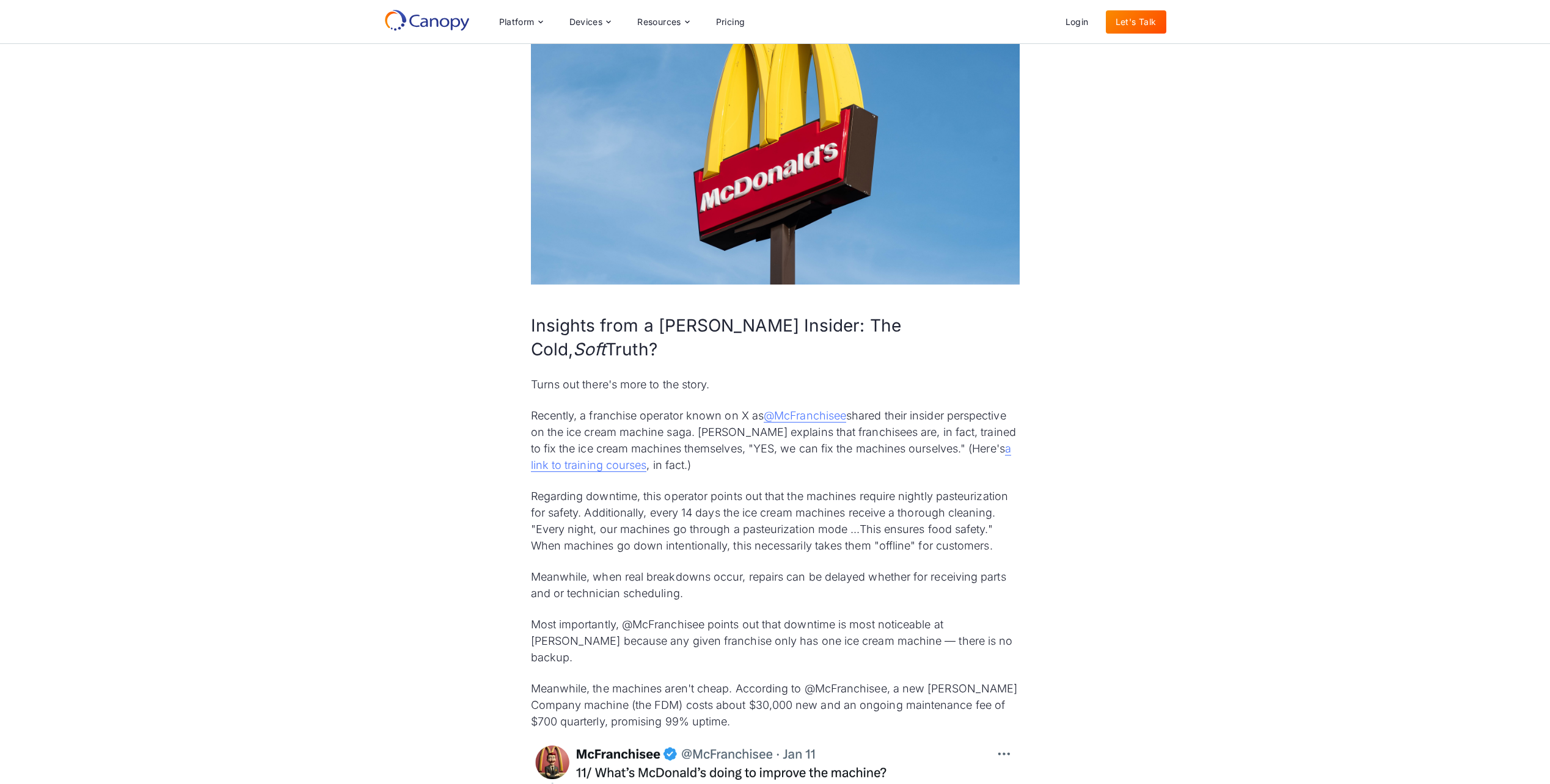
scroll to position [3541, 0]
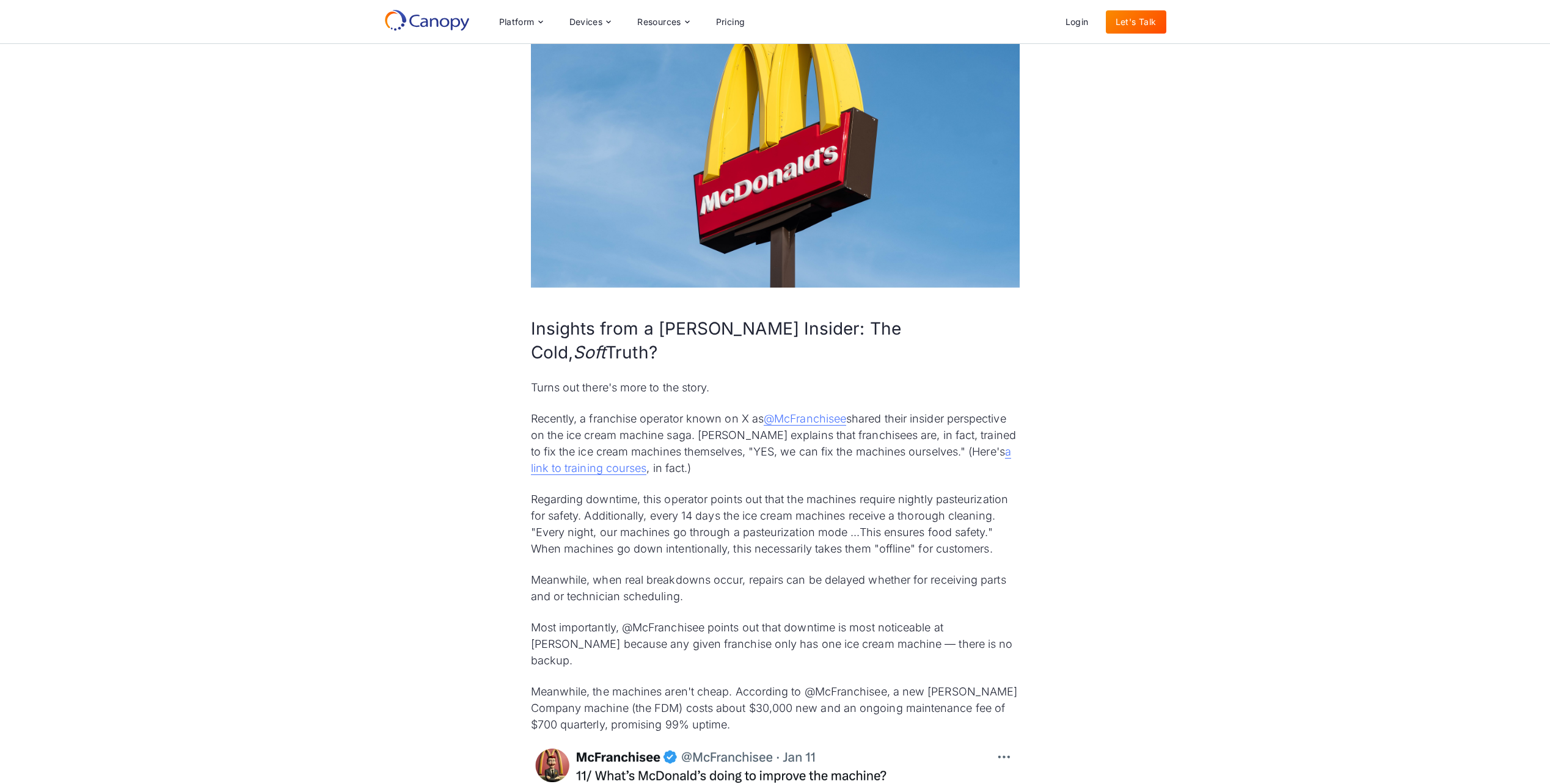
click at [992, 410] on p "Recently, a franchise operator known on X as @McFranchisee shared their insider…" at bounding box center [775, 443] width 488 height 65
drag, startPoint x: 1138, startPoint y: 308, endPoint x: 1169, endPoint y: 373, distance: 72.0
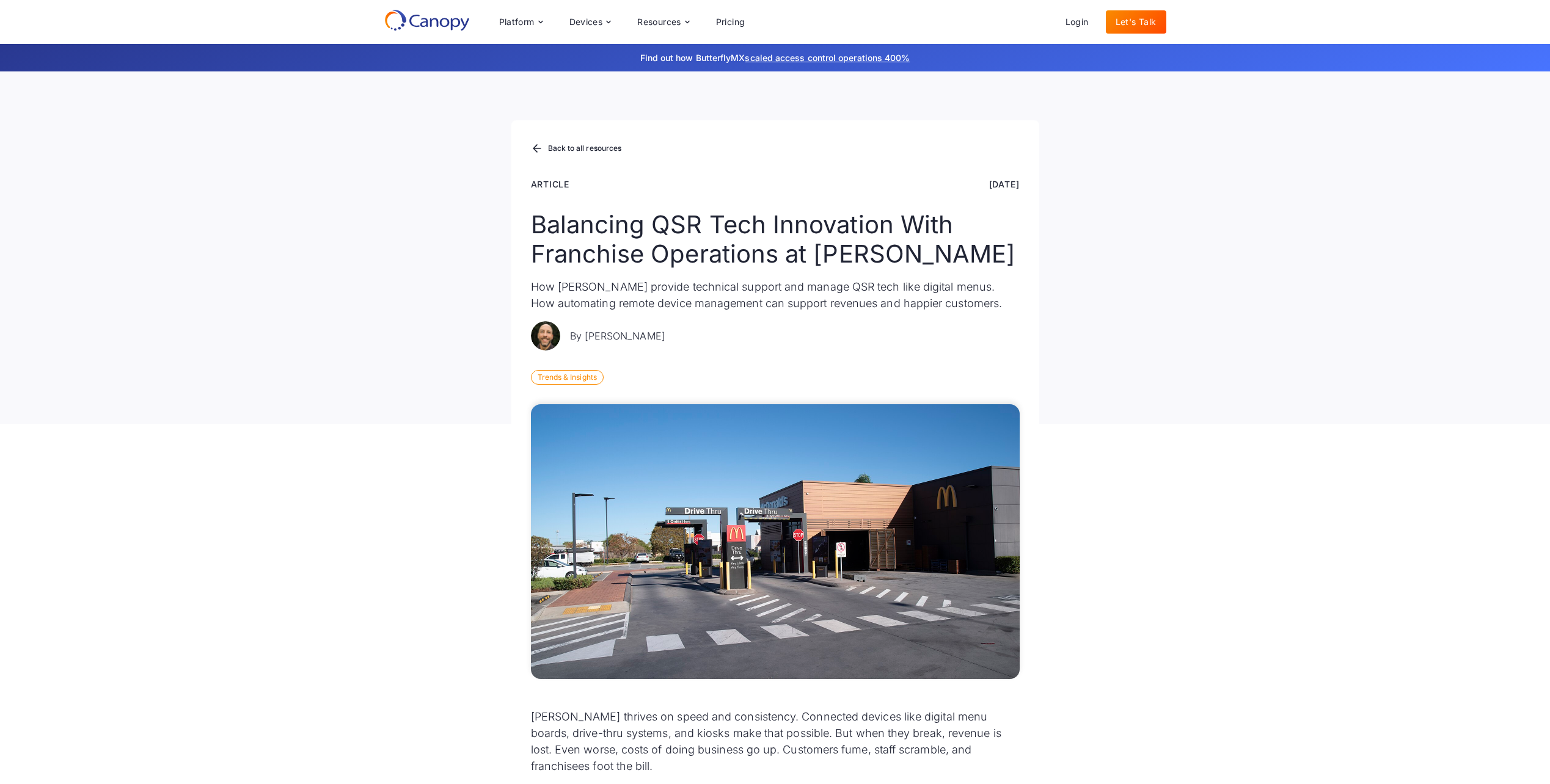
click at [1163, 168] on div "Back to all resources Article May 22, 2025 Balancing QSR Tech Innovation With F…" at bounding box center [775, 248] width 1550 height 353
drag, startPoint x: 1195, startPoint y: 274, endPoint x: 1184, endPoint y: 283, distance: 14.2
click at [1195, 274] on div "Back to all resources Article May 22, 2025 Balancing QSR Tech Innovation With F…" at bounding box center [775, 248] width 1550 height 353
click at [1172, 375] on div "Back to all resources Article May 22, 2025 Balancing QSR Tech Innovation With F…" at bounding box center [775, 248] width 1550 height 353
